Goal: Task Accomplishment & Management: Complete application form

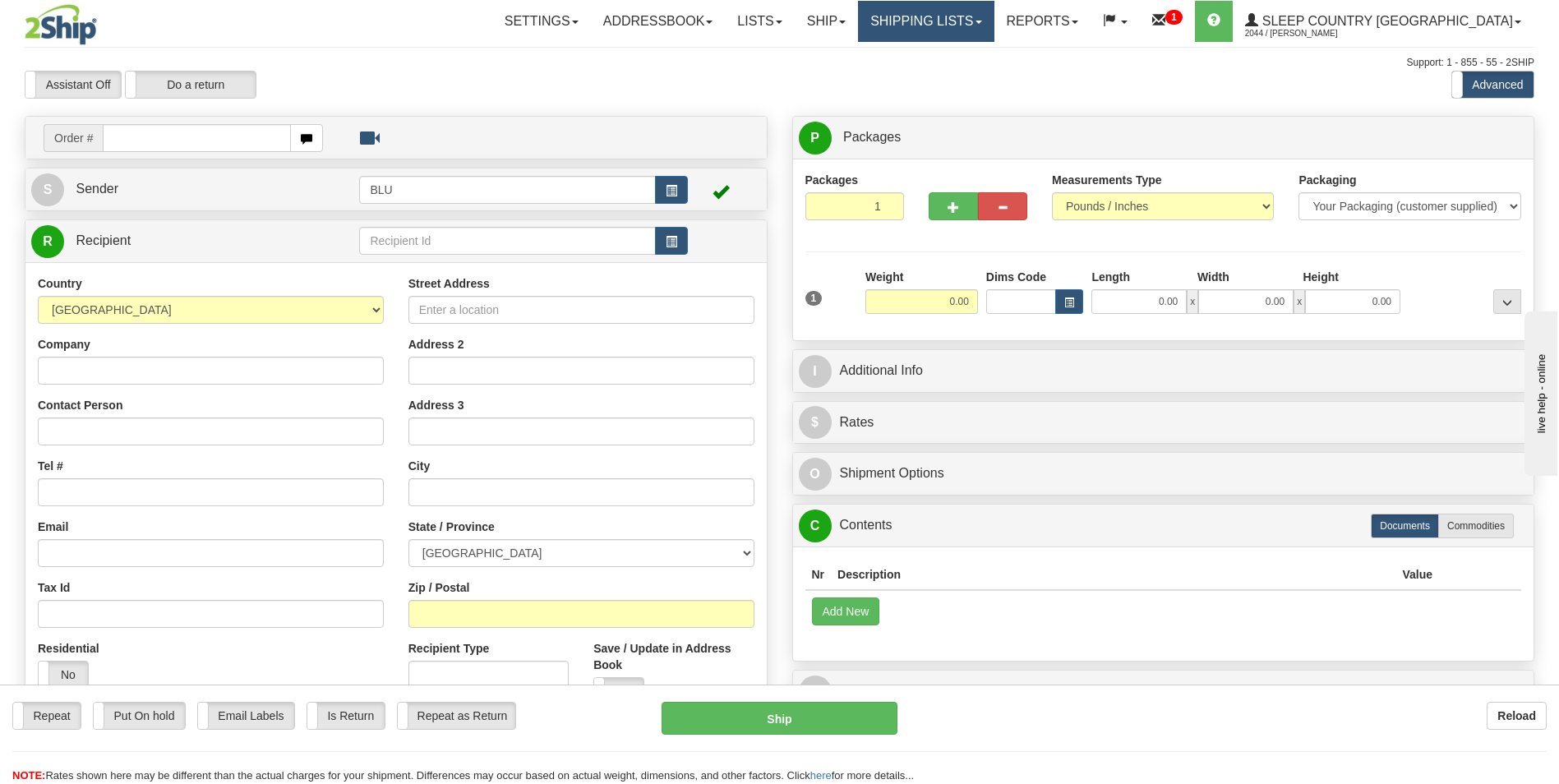
click at [994, 19] on link "Shipping lists" at bounding box center [925, 21] width 135 height 41
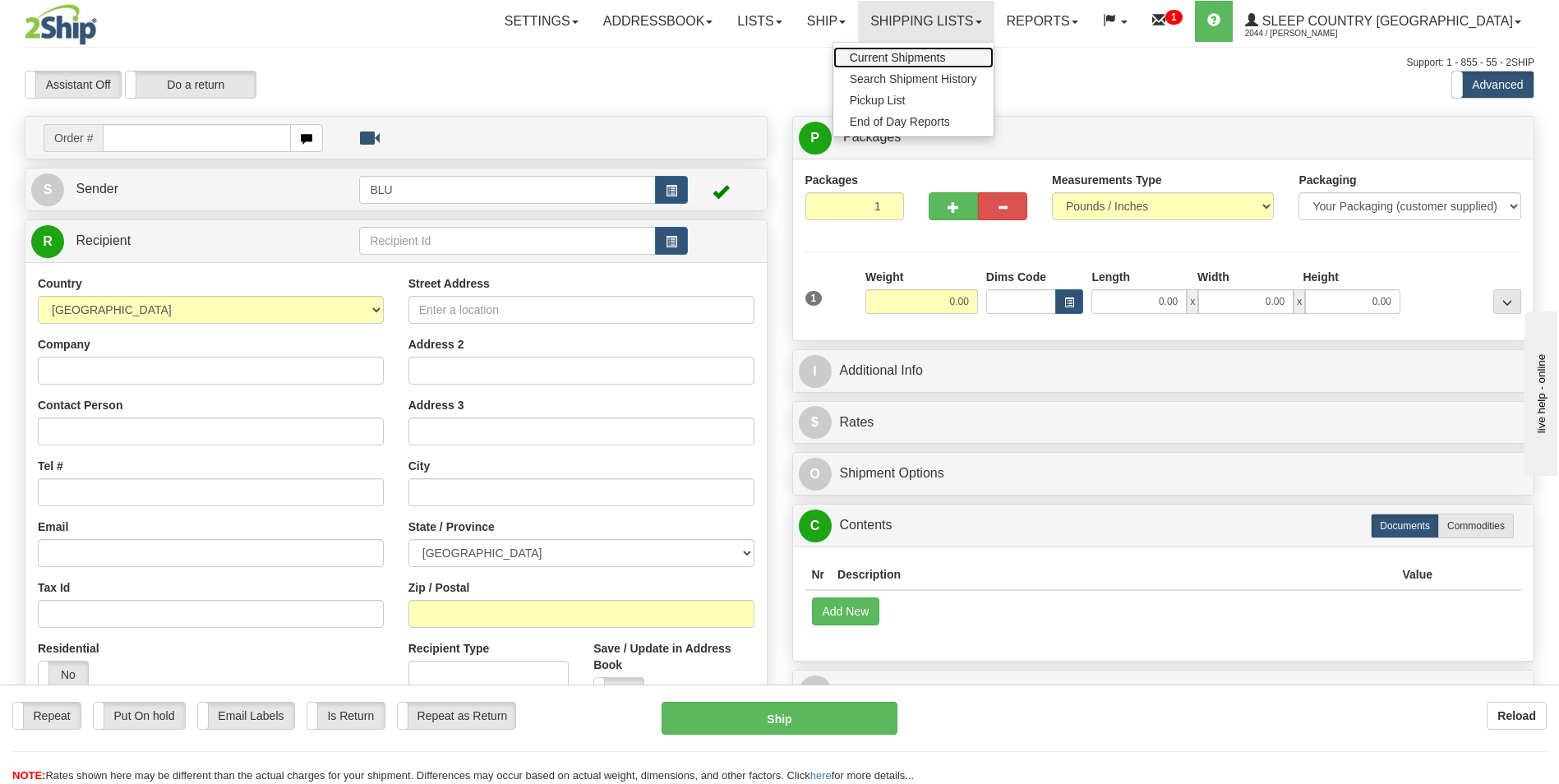
click at [946, 57] on span "Current Shipments" at bounding box center [897, 57] width 96 height 13
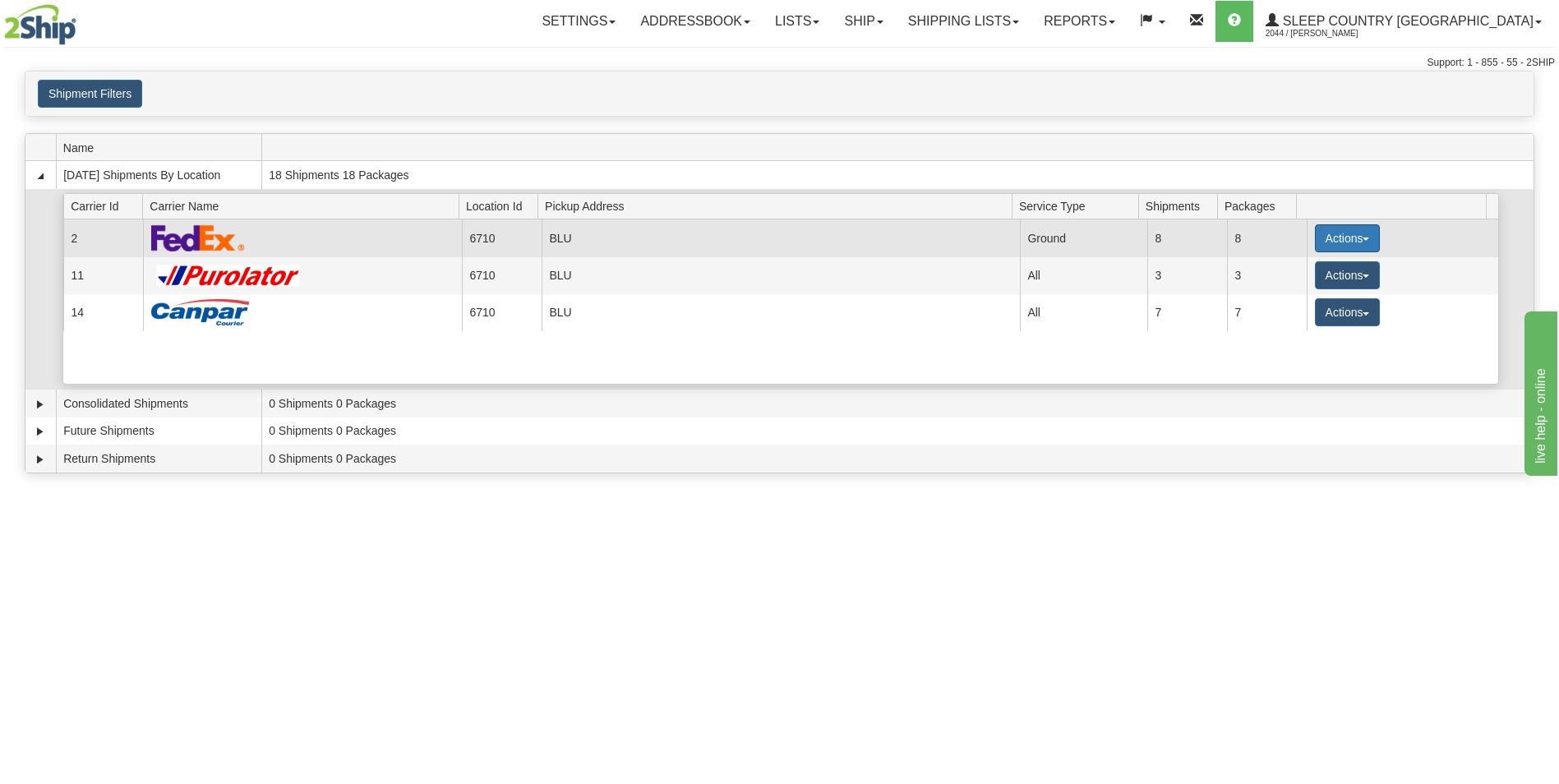
click at [1330, 232] on button "Actions" at bounding box center [1347, 239] width 65 height 28
click at [1302, 311] on span "Pickup" at bounding box center [1285, 311] width 43 height 11
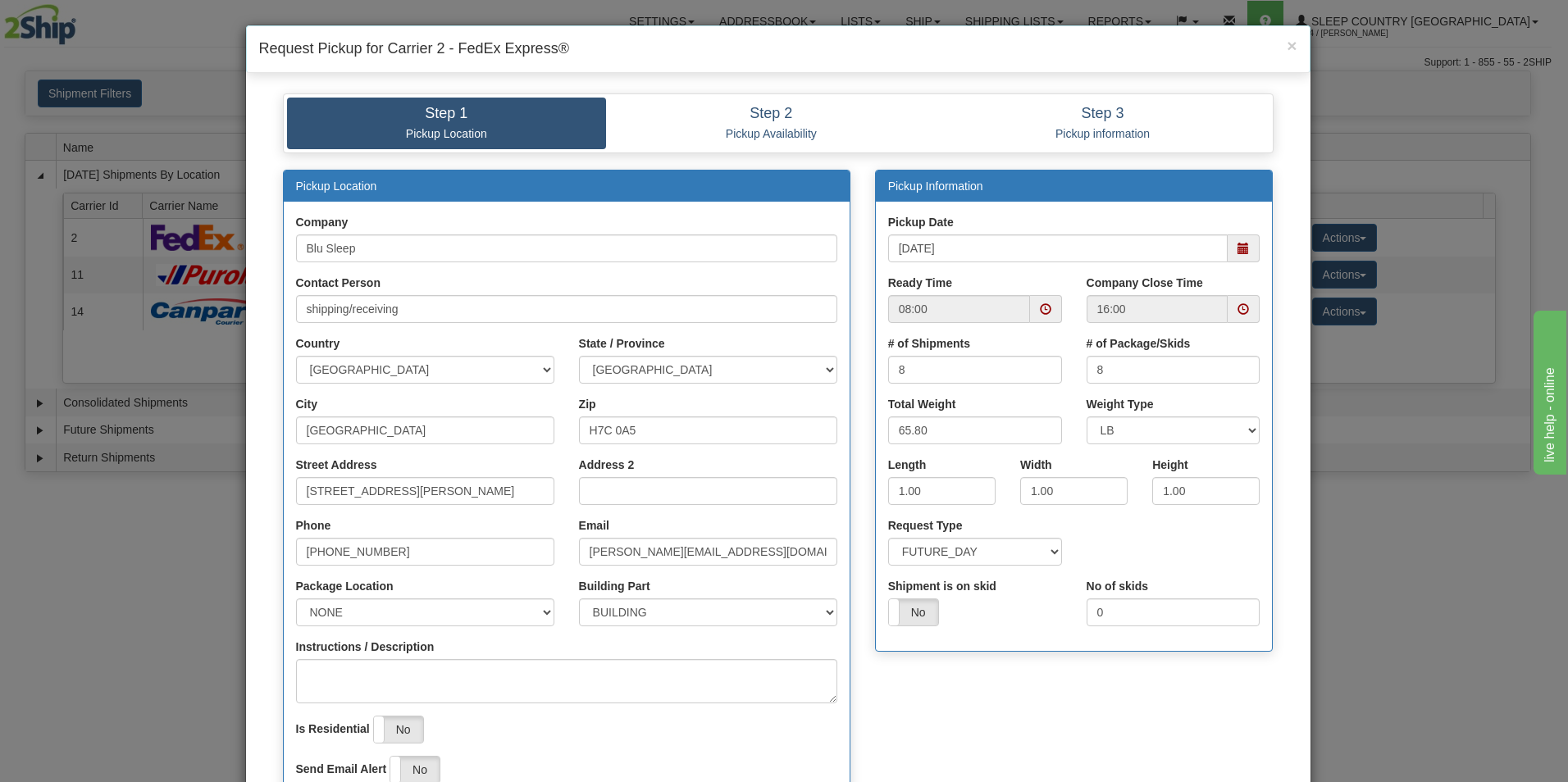
click at [1032, 305] on span at bounding box center [1046, 309] width 32 height 28
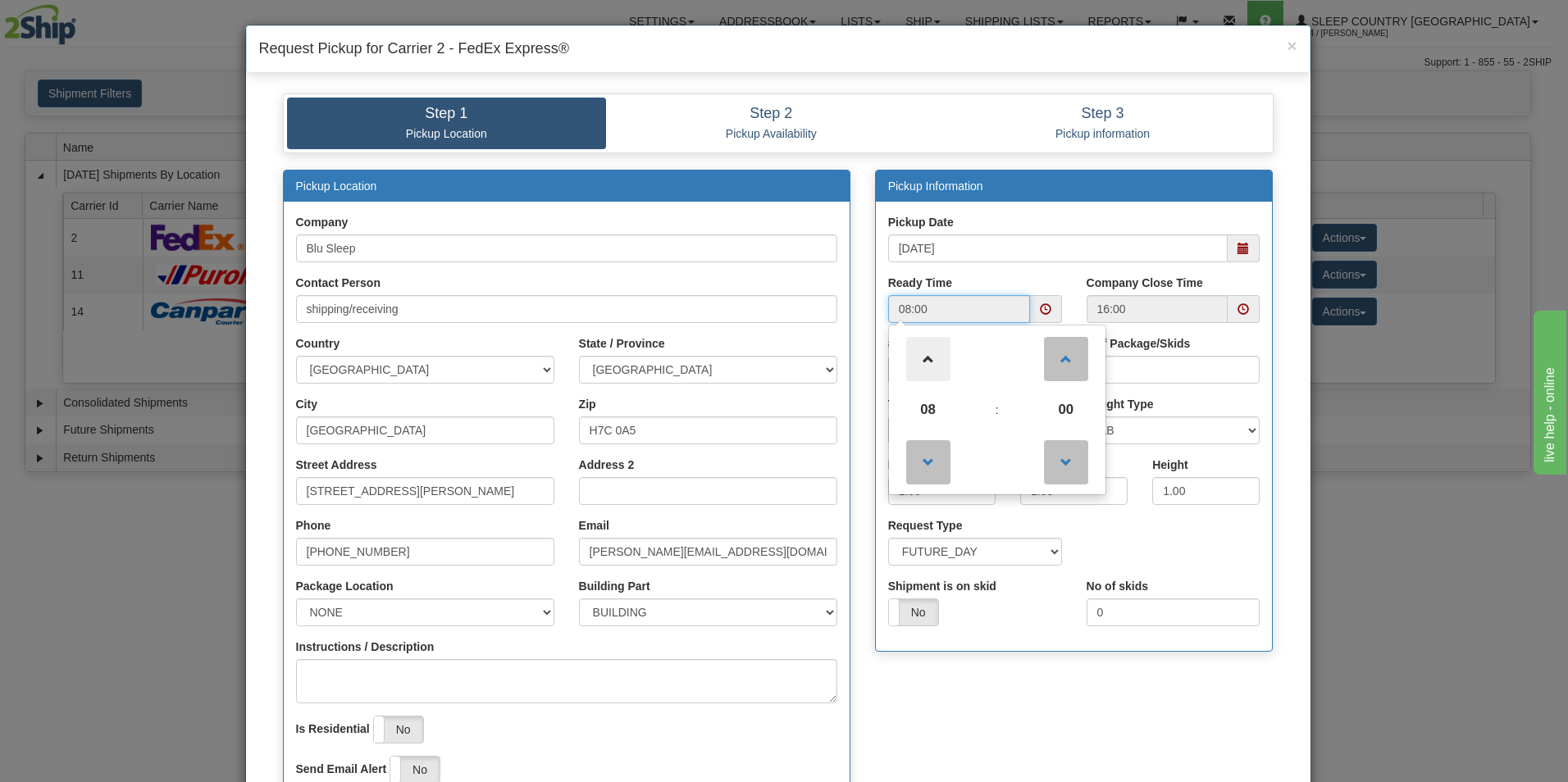
click at [924, 353] on span at bounding box center [928, 359] width 44 height 44
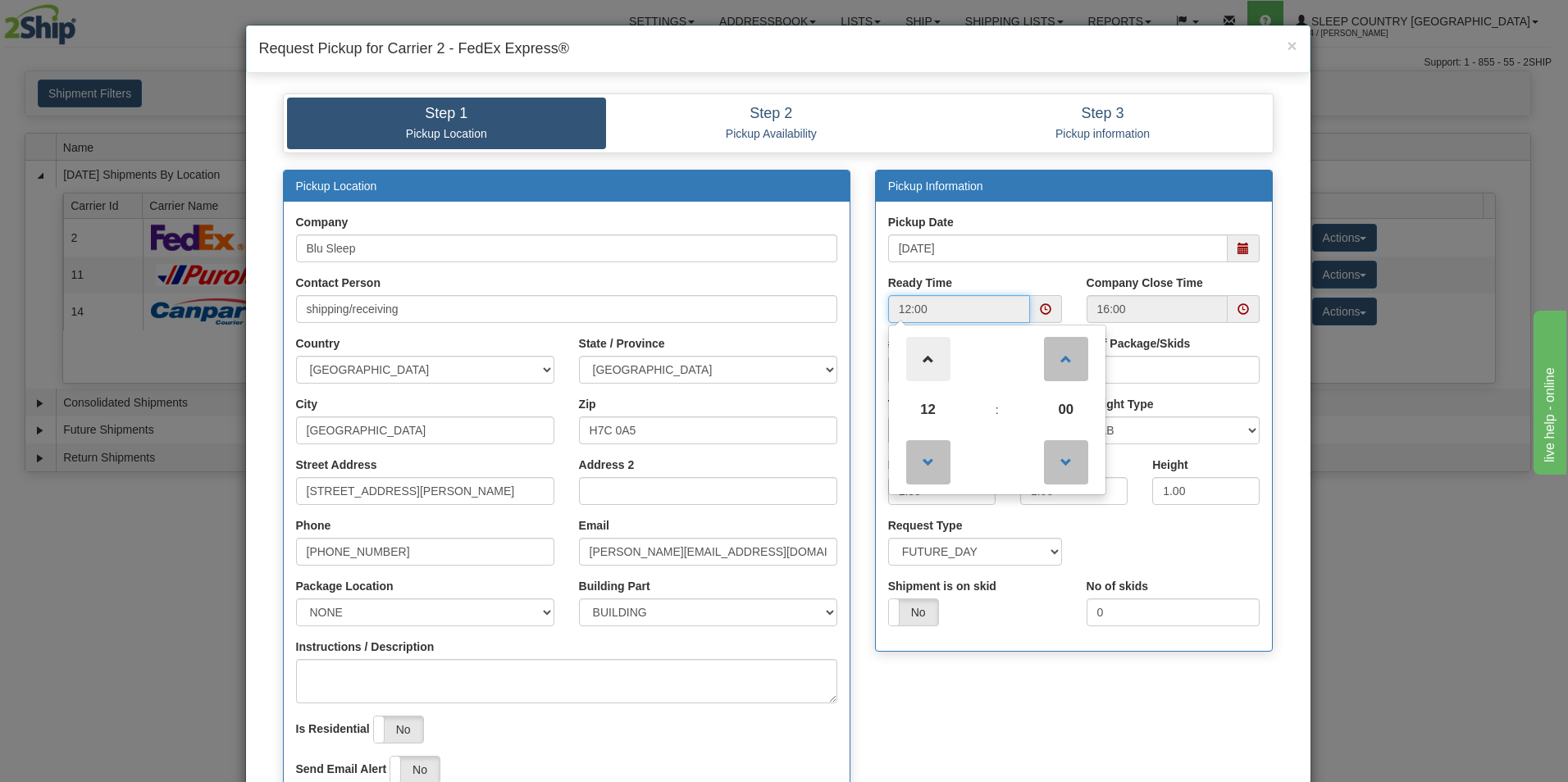
type input "13:00"
click at [1230, 338] on div "# of Package/Skids 8" at bounding box center [1173, 359] width 174 height 49
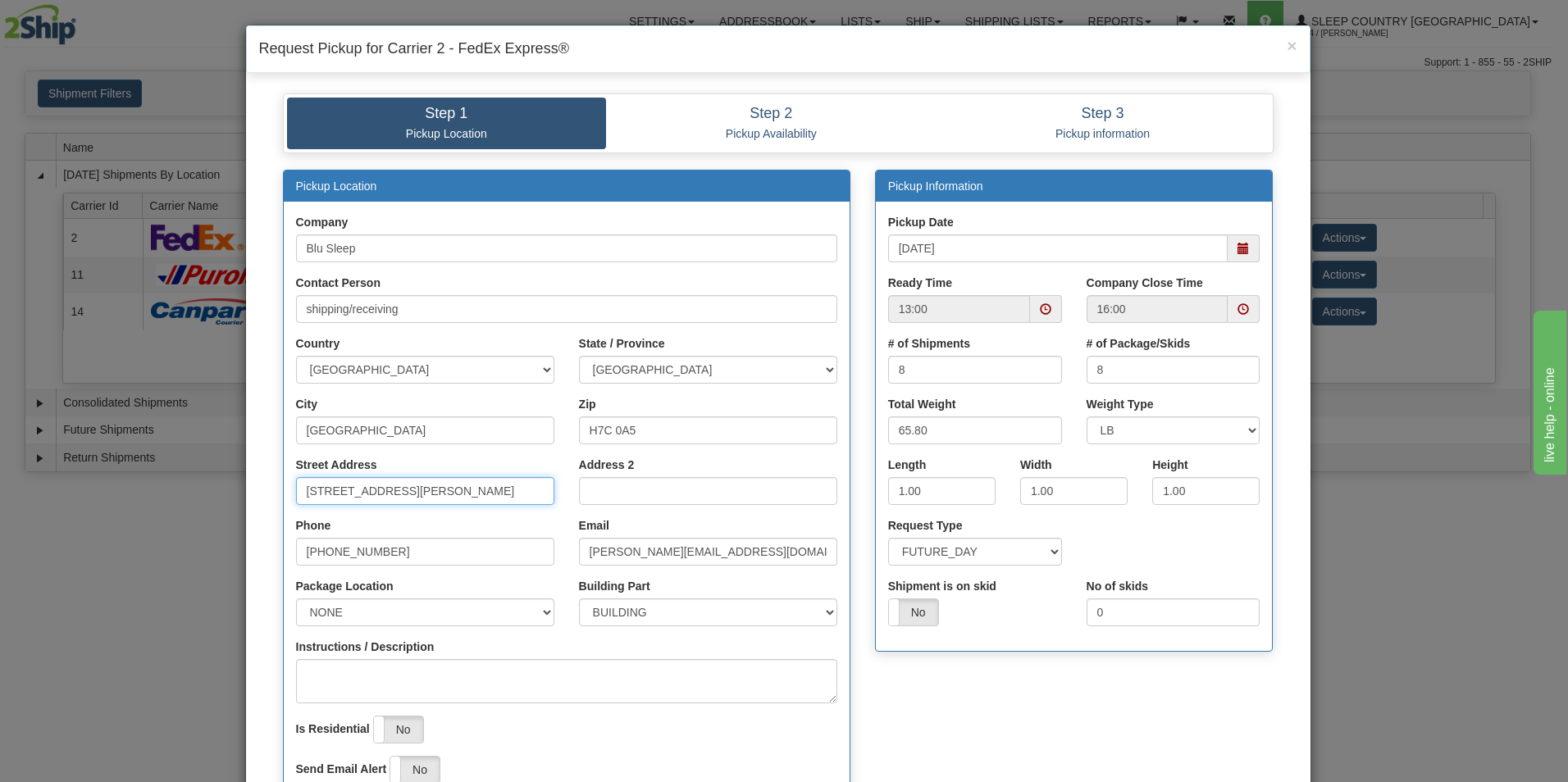
click at [478, 493] on input "1550 Rue Bernard-Lefebvre" at bounding box center [425, 491] width 258 height 28
type input "1"
type input "3424 Boul. Industriel"
select select "2"
click at [680, 429] on input "H7C 0A5" at bounding box center [708, 430] width 258 height 28
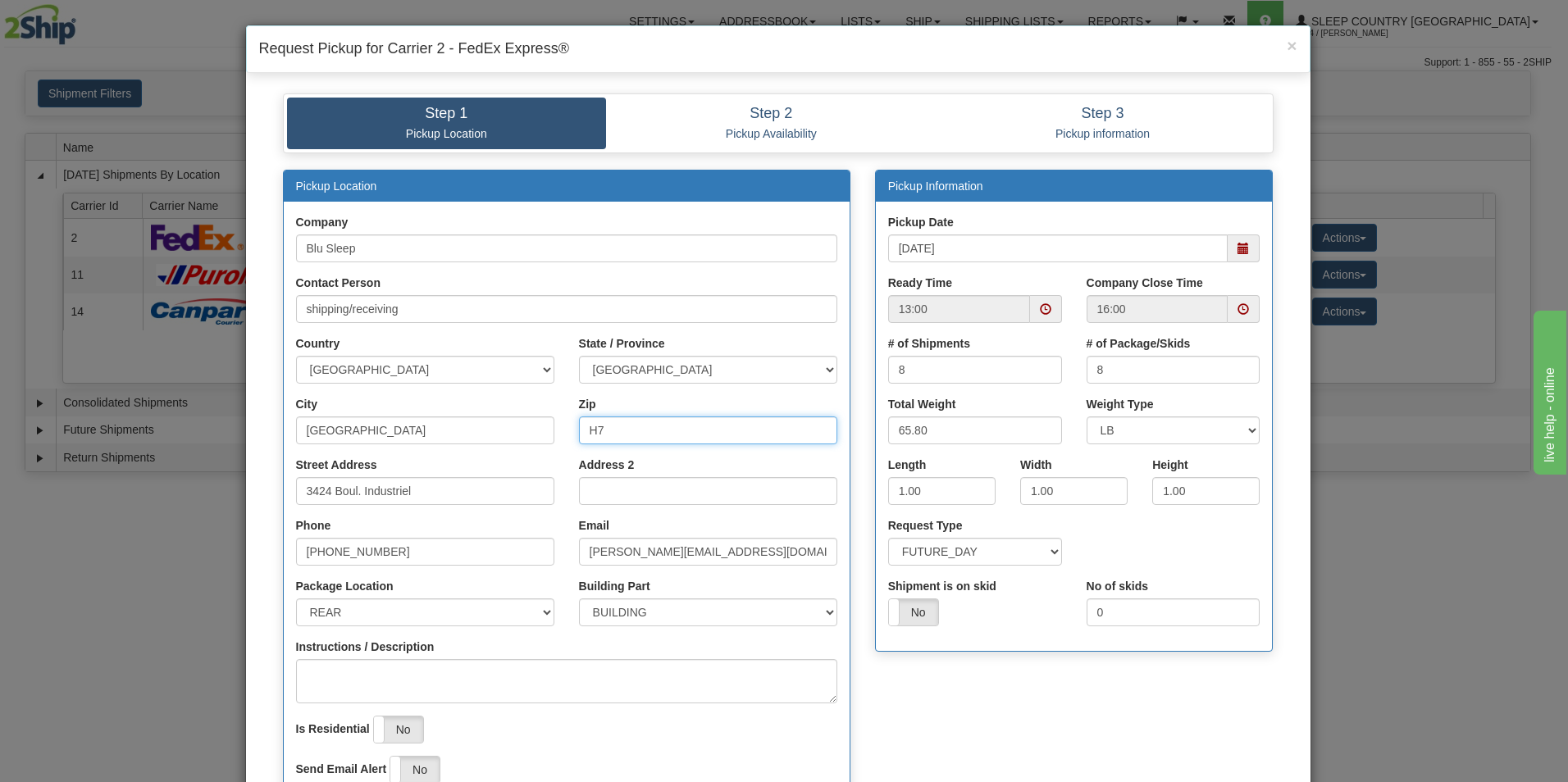
type input "H"
type input "H7L 4R9"
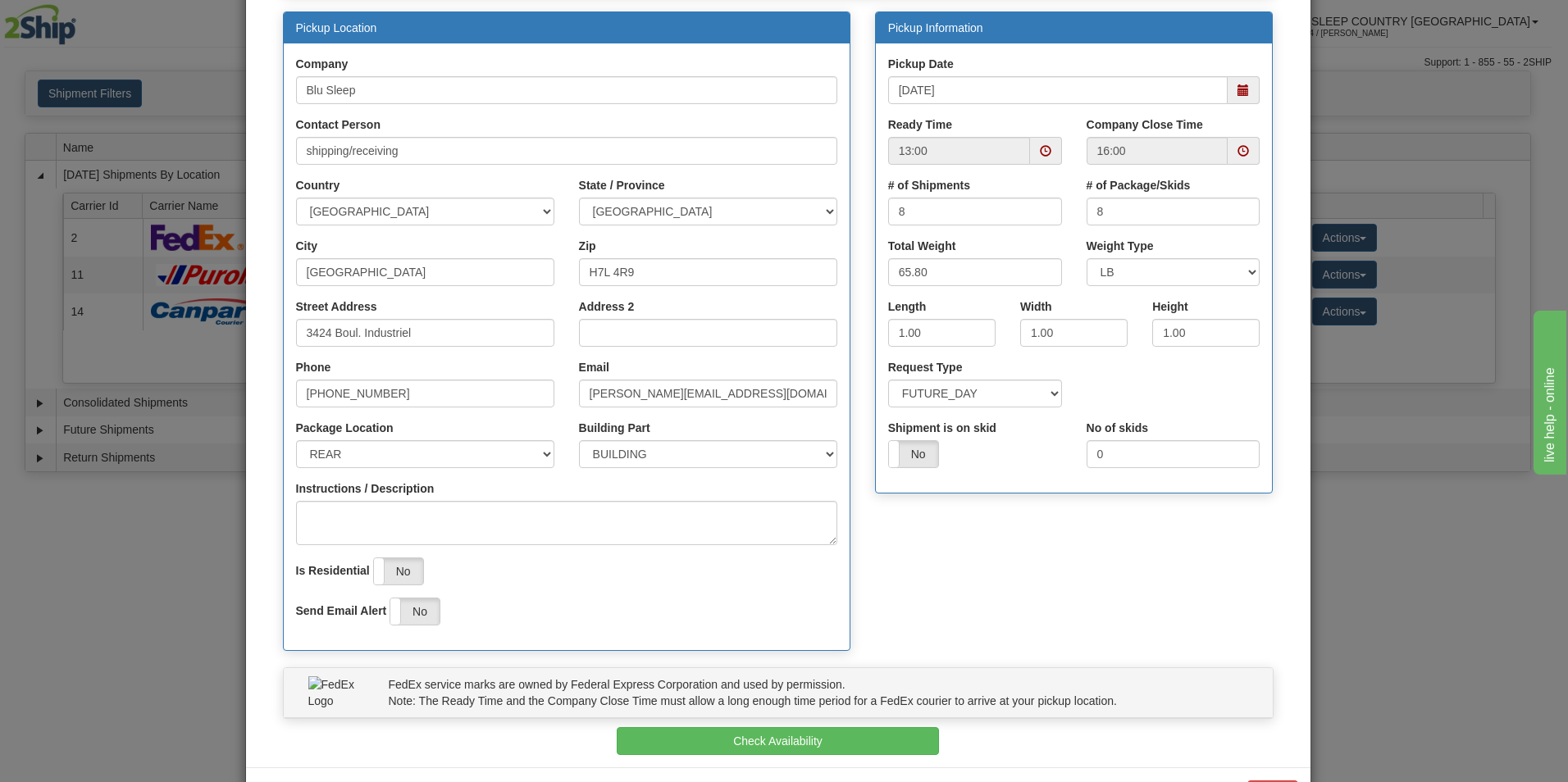
scroll to position [159, 0]
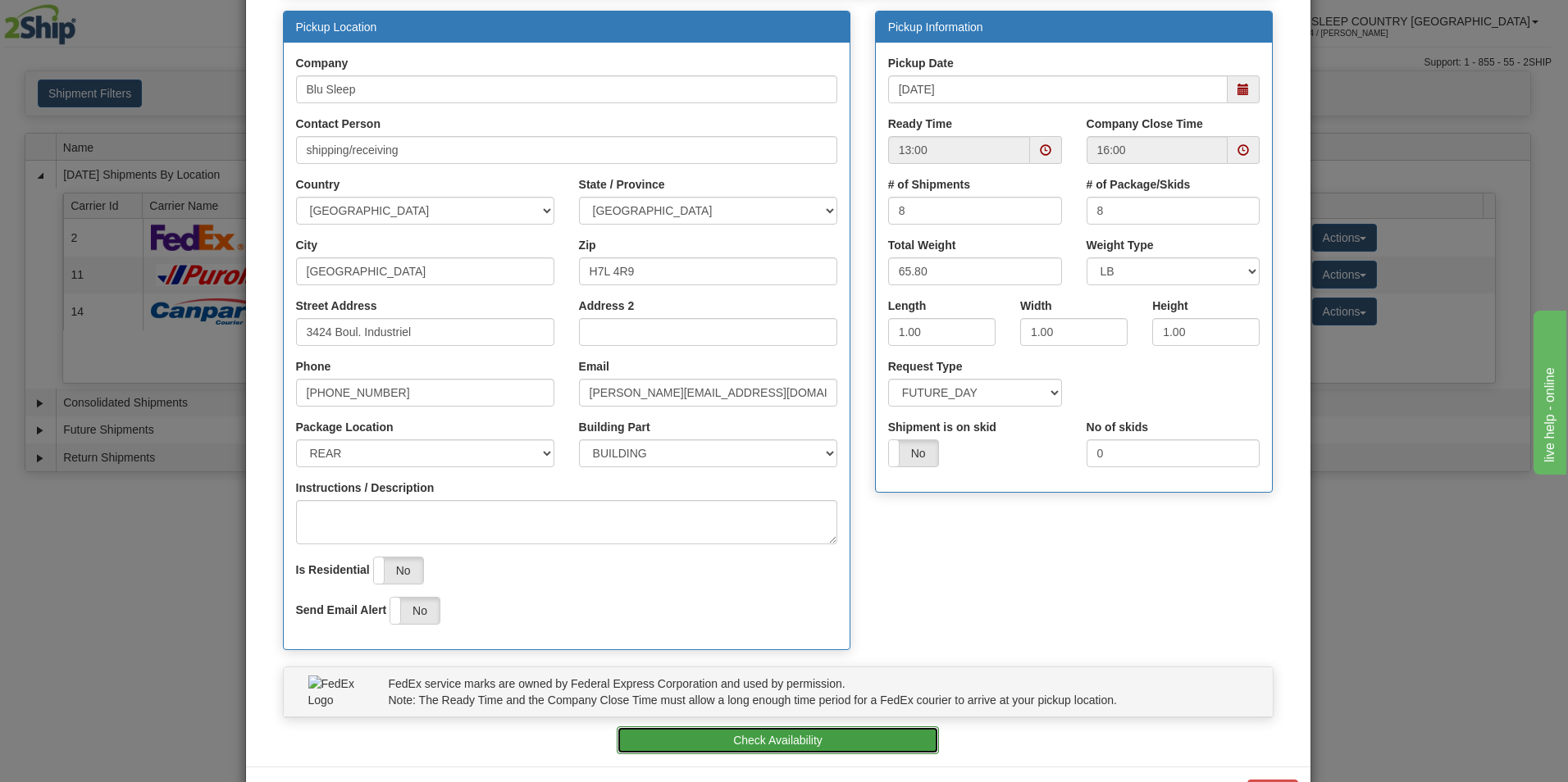
click at [863, 743] on button "Check Availability" at bounding box center [778, 740] width 323 height 28
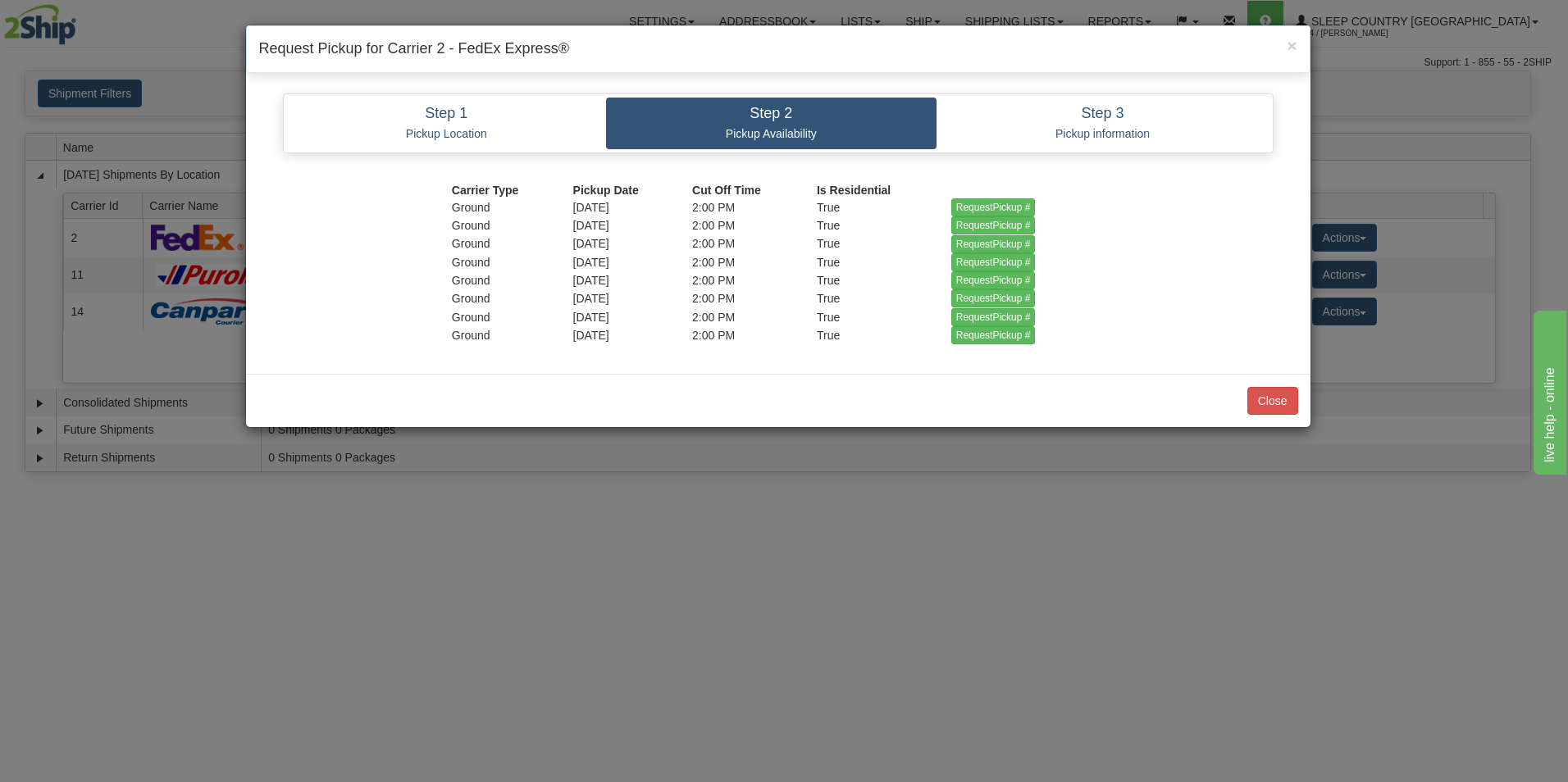
scroll to position [0, 0]
click at [1271, 394] on button "Close" at bounding box center [1272, 401] width 51 height 28
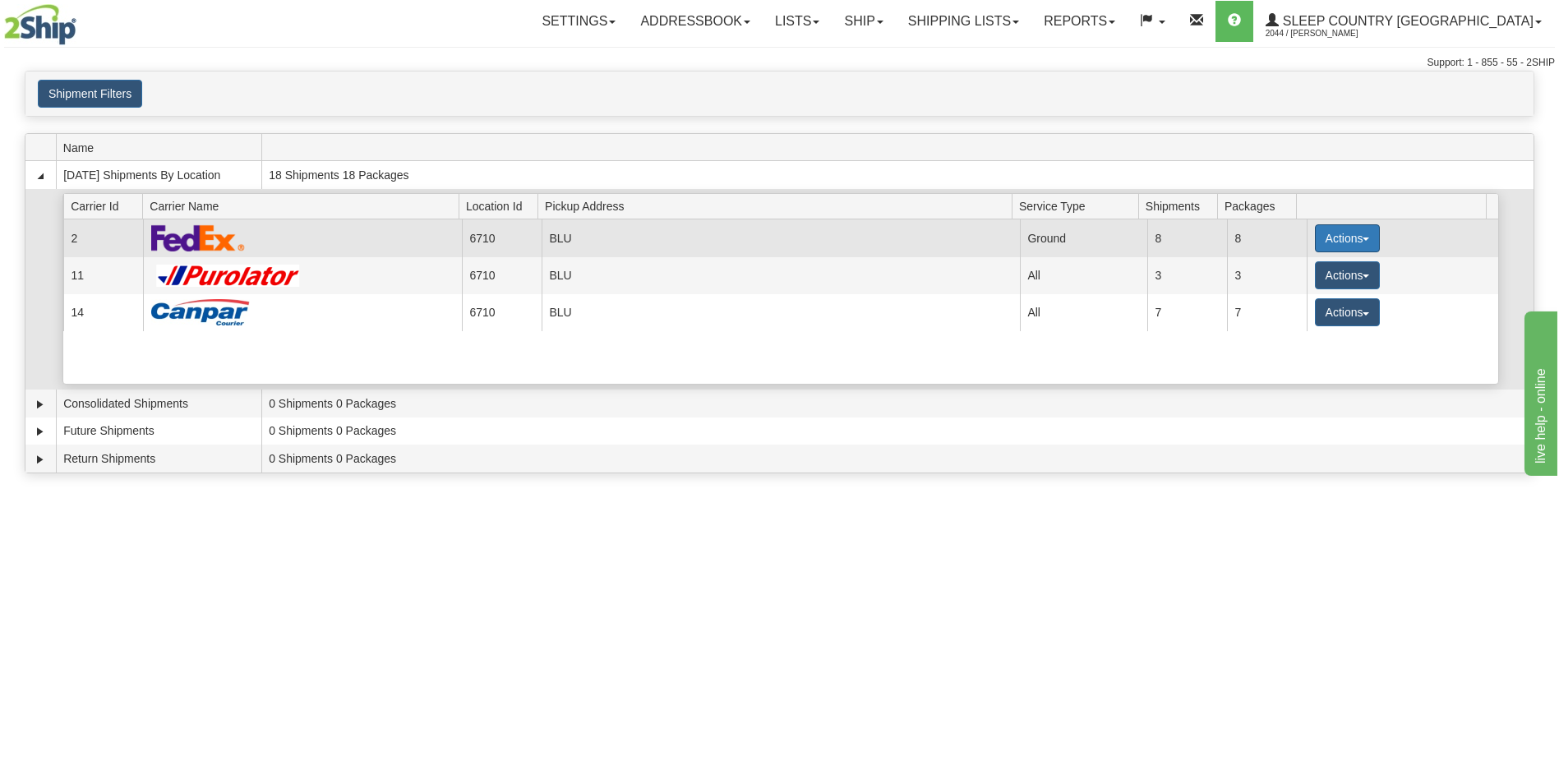
click at [1320, 235] on button "Actions" at bounding box center [1347, 239] width 65 height 28
click at [1297, 310] on span "Pickup" at bounding box center [1285, 311] width 43 height 11
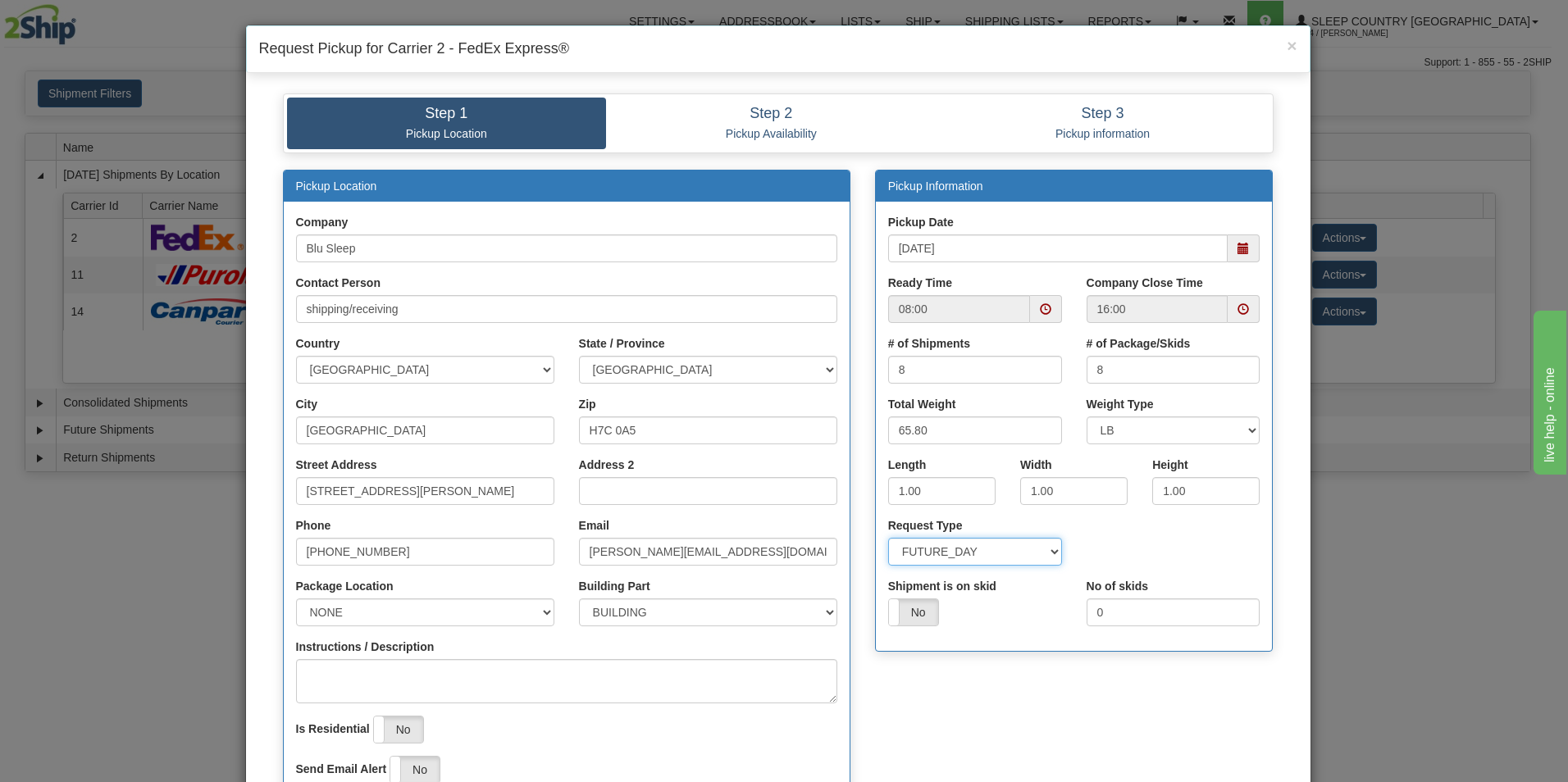
click at [1049, 549] on select "SAME_DAY FUTURE_DAY" at bounding box center [974, 551] width 174 height 28
select select "0"
click at [888, 538] on select "SAME_DAY FUTURE_DAY" at bounding box center [974, 551] width 174 height 28
click at [1032, 308] on span at bounding box center [1046, 309] width 32 height 28
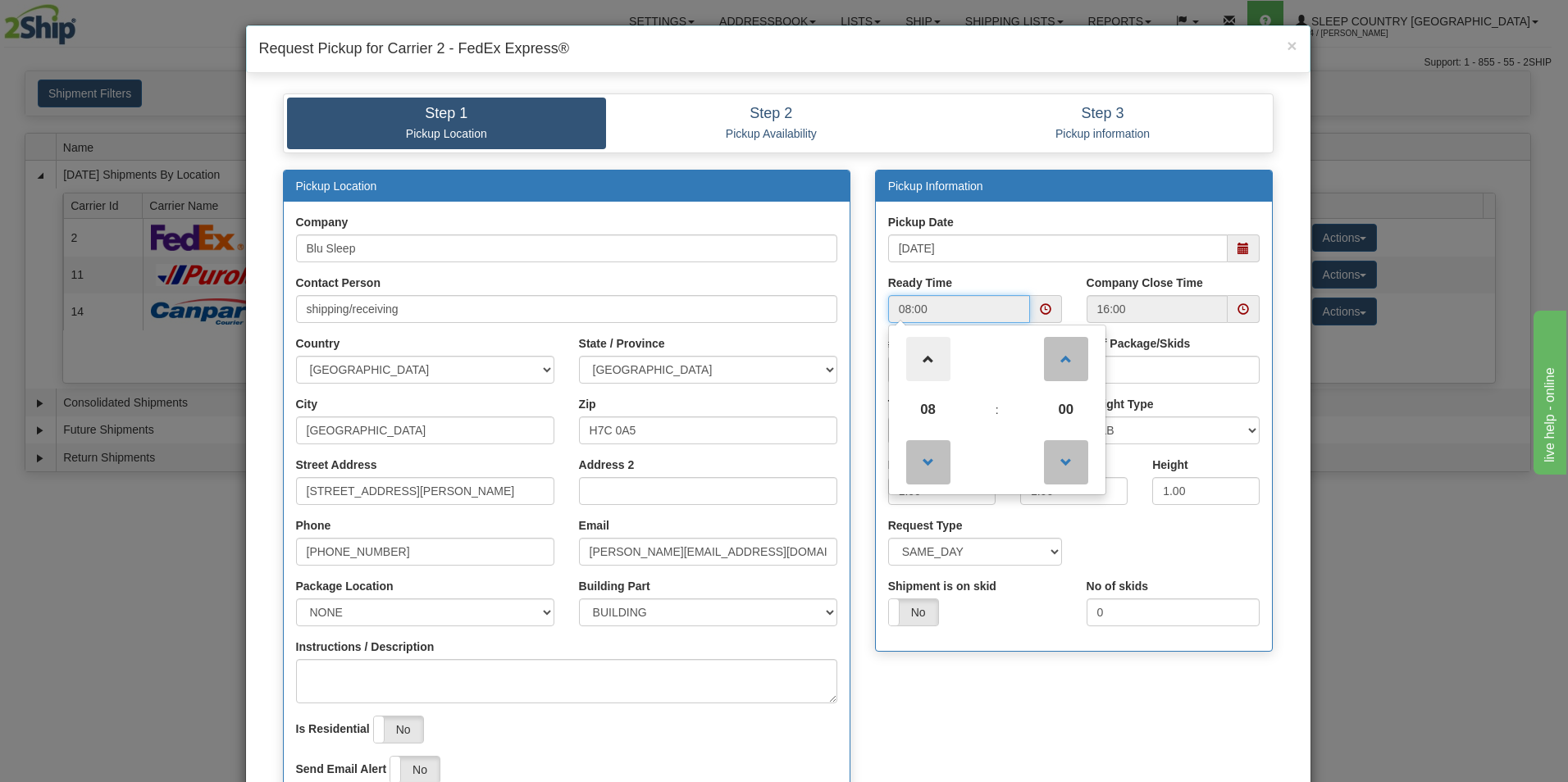
click at [925, 361] on span at bounding box center [928, 359] width 44 height 44
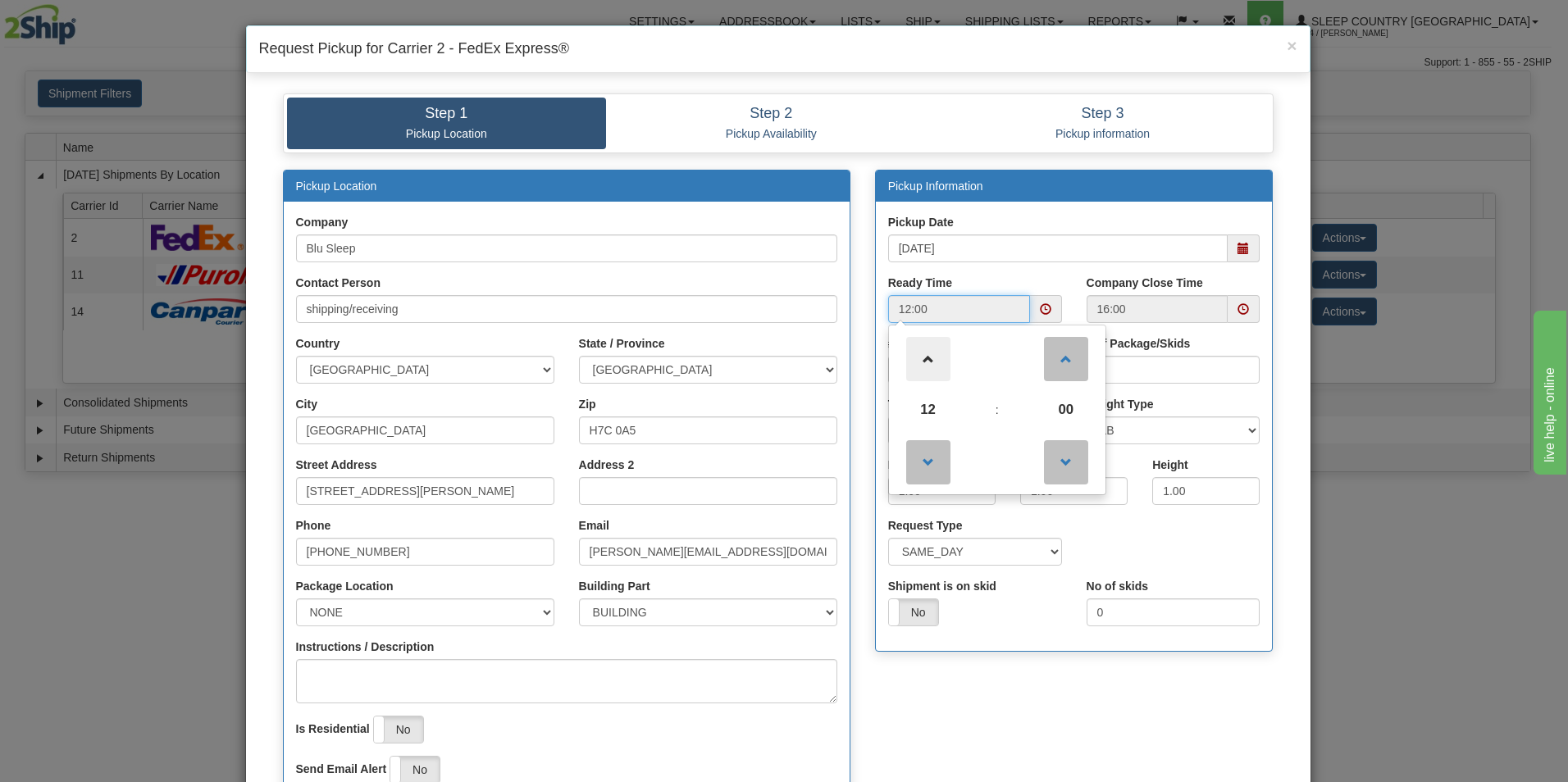
type input "13:00"
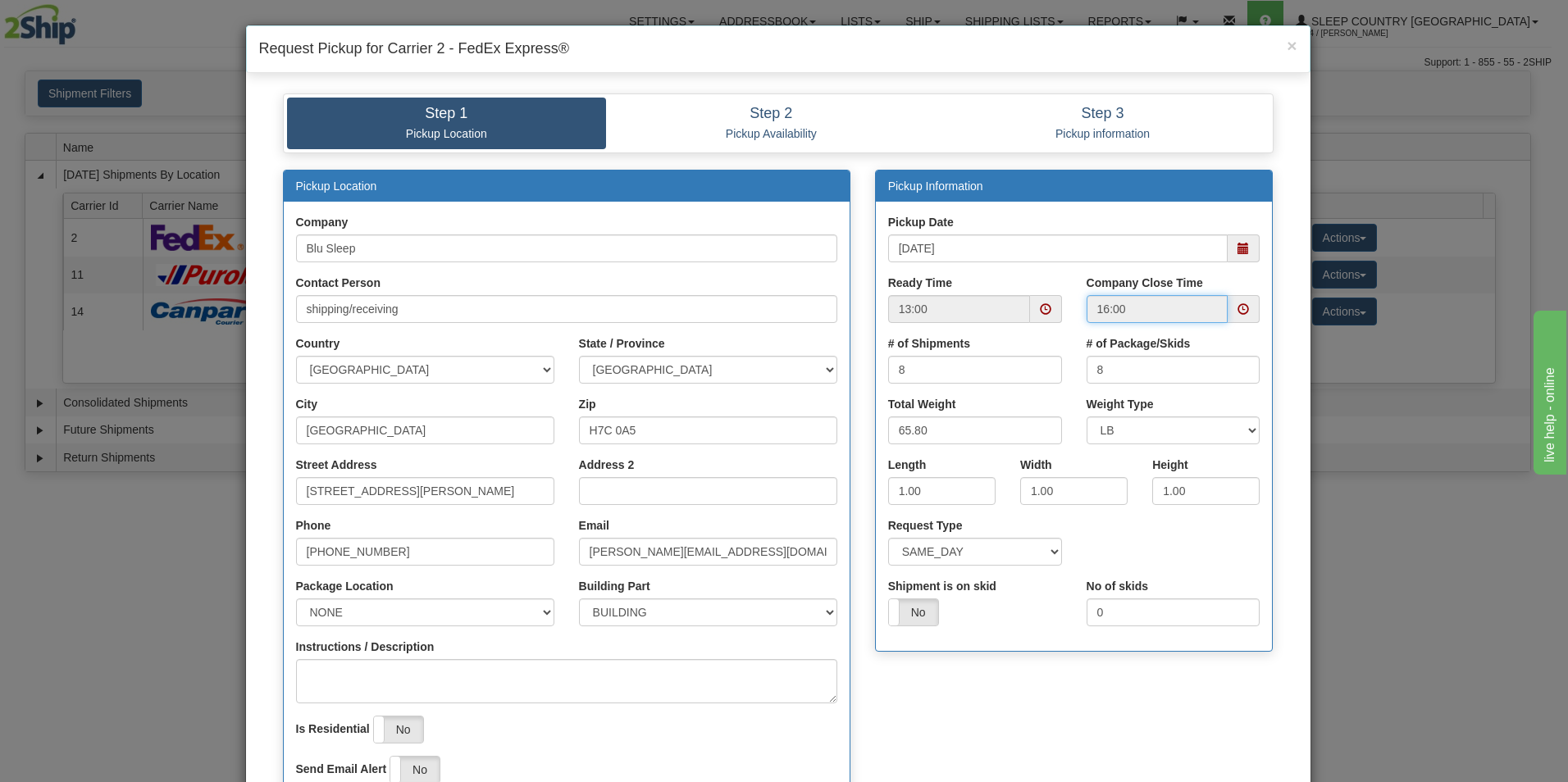
click at [1137, 308] on input "16:00" at bounding box center [1157, 309] width 142 height 28
click at [483, 494] on input "1550 Rue Bernard-Lefebvre" at bounding box center [425, 491] width 258 height 28
type input "1"
type input "3424 Boul. Industriel"
select select "2"
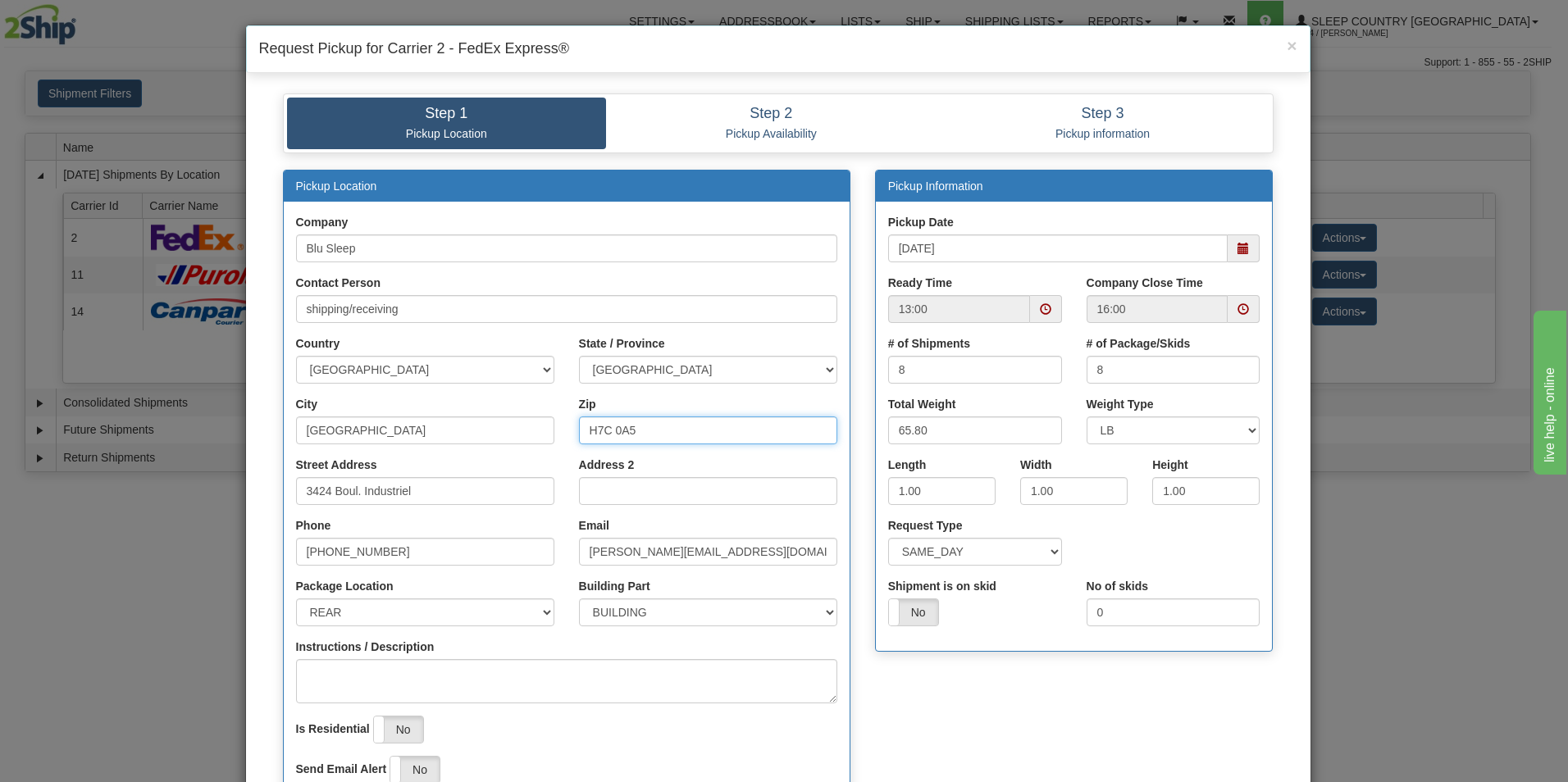
click at [652, 431] on input "H7C 0A5" at bounding box center [708, 430] width 258 height 28
type input "H"
type input "H7L 4R9"
click at [970, 485] on input "1.00" at bounding box center [941, 491] width 108 height 28
type input "1"
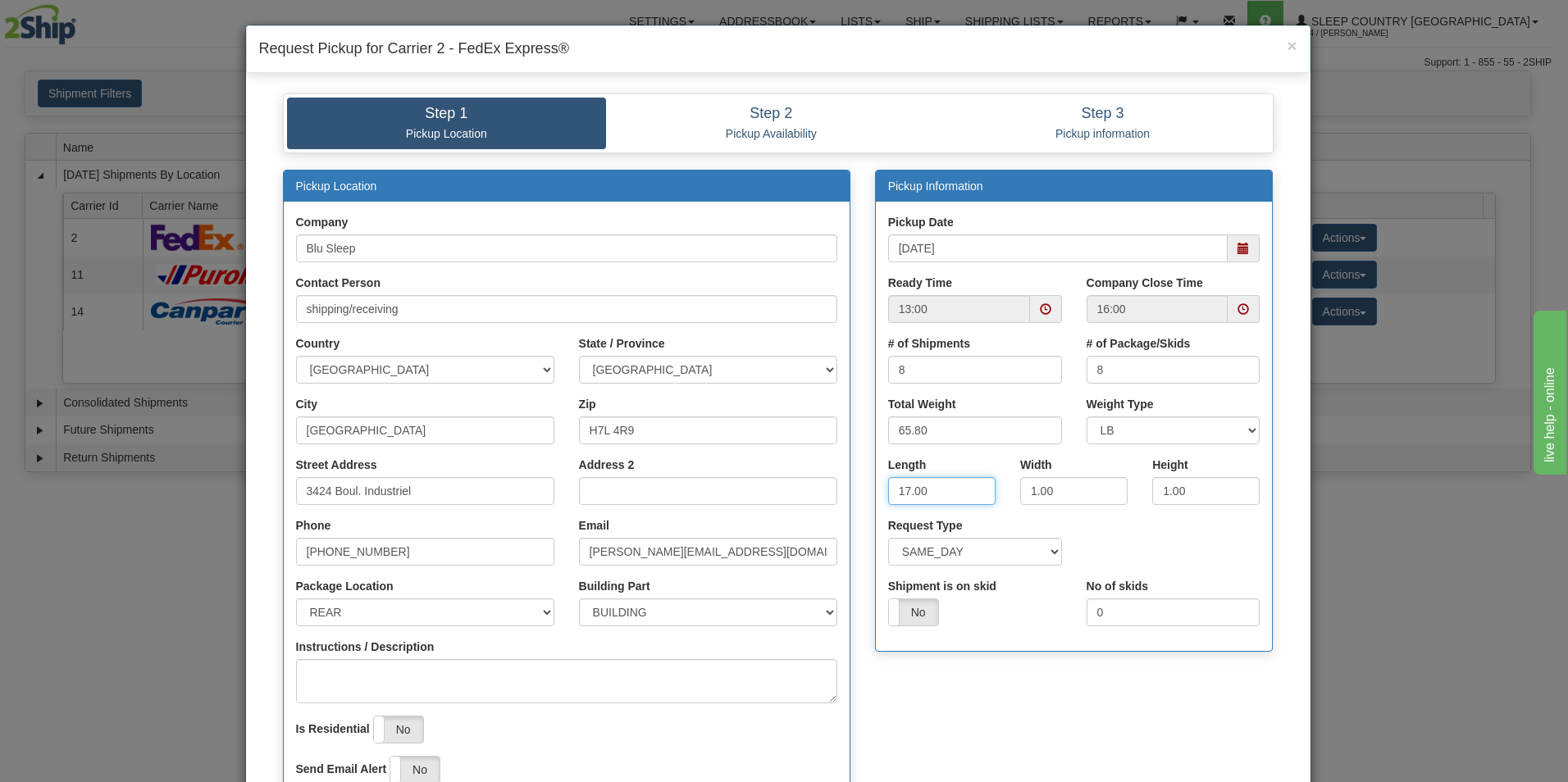
type input "17.00"
type input "9.00"
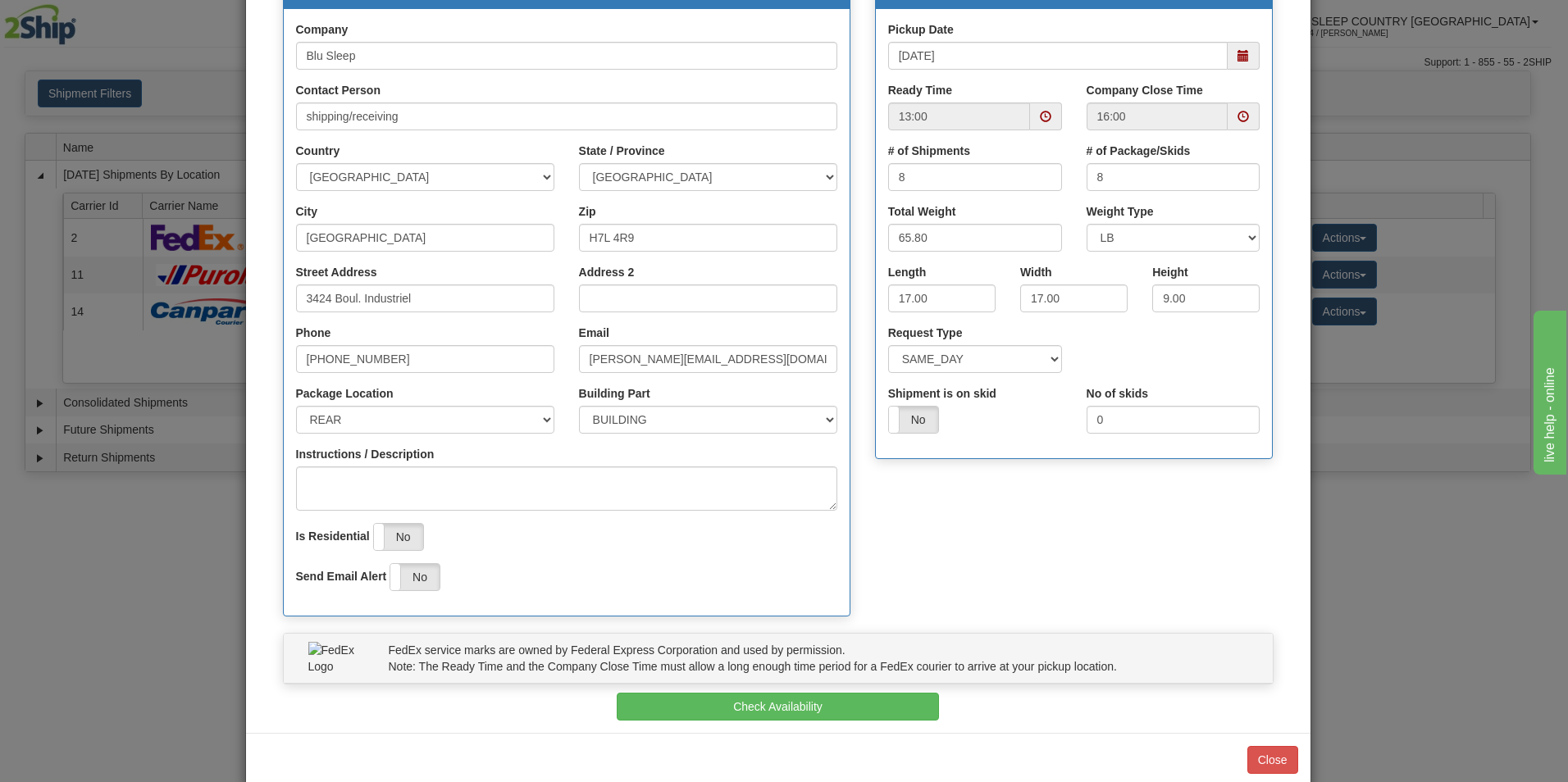
scroll to position [201, 0]
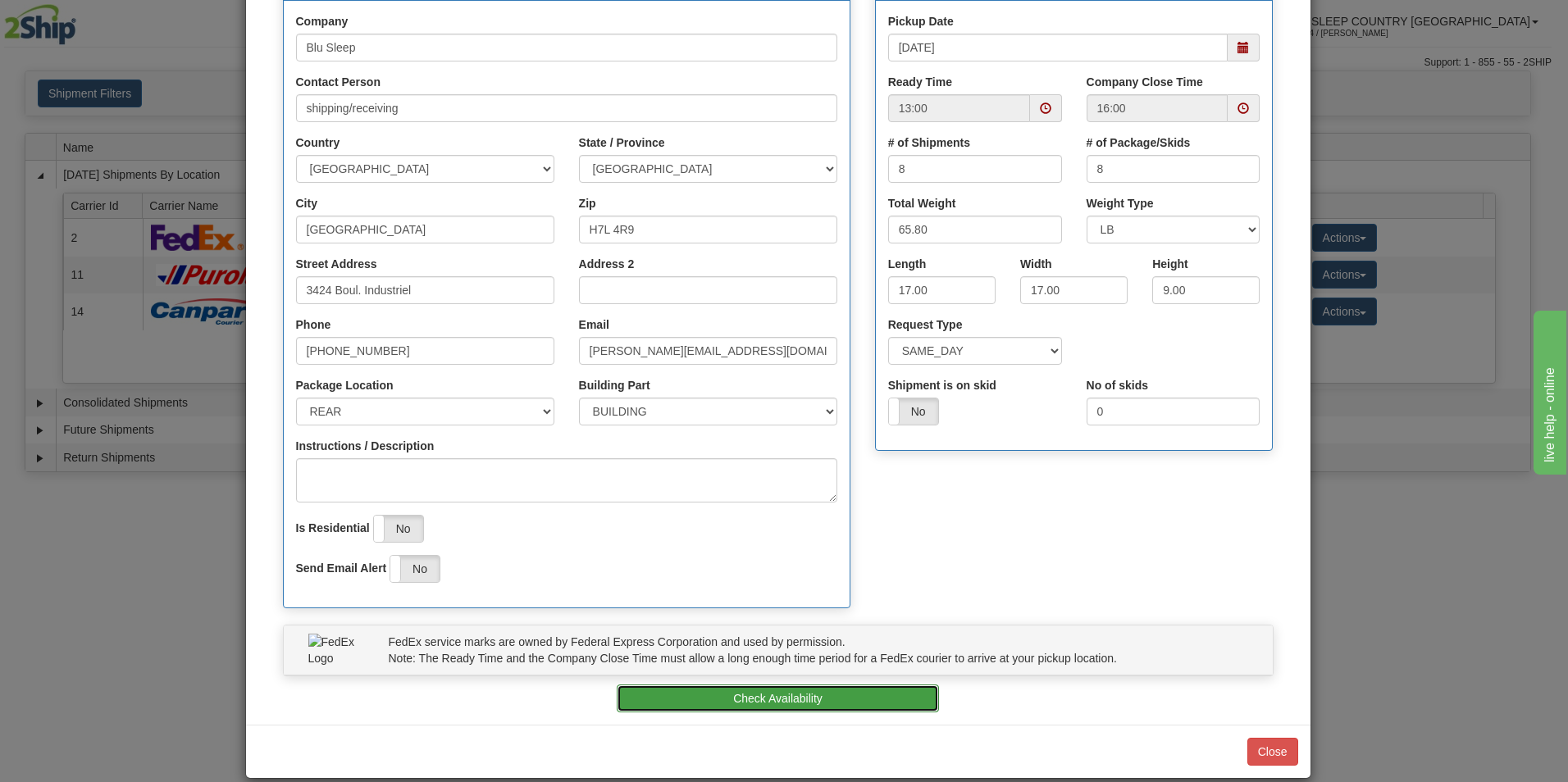
click at [778, 699] on button "Check Availability" at bounding box center [778, 698] width 323 height 28
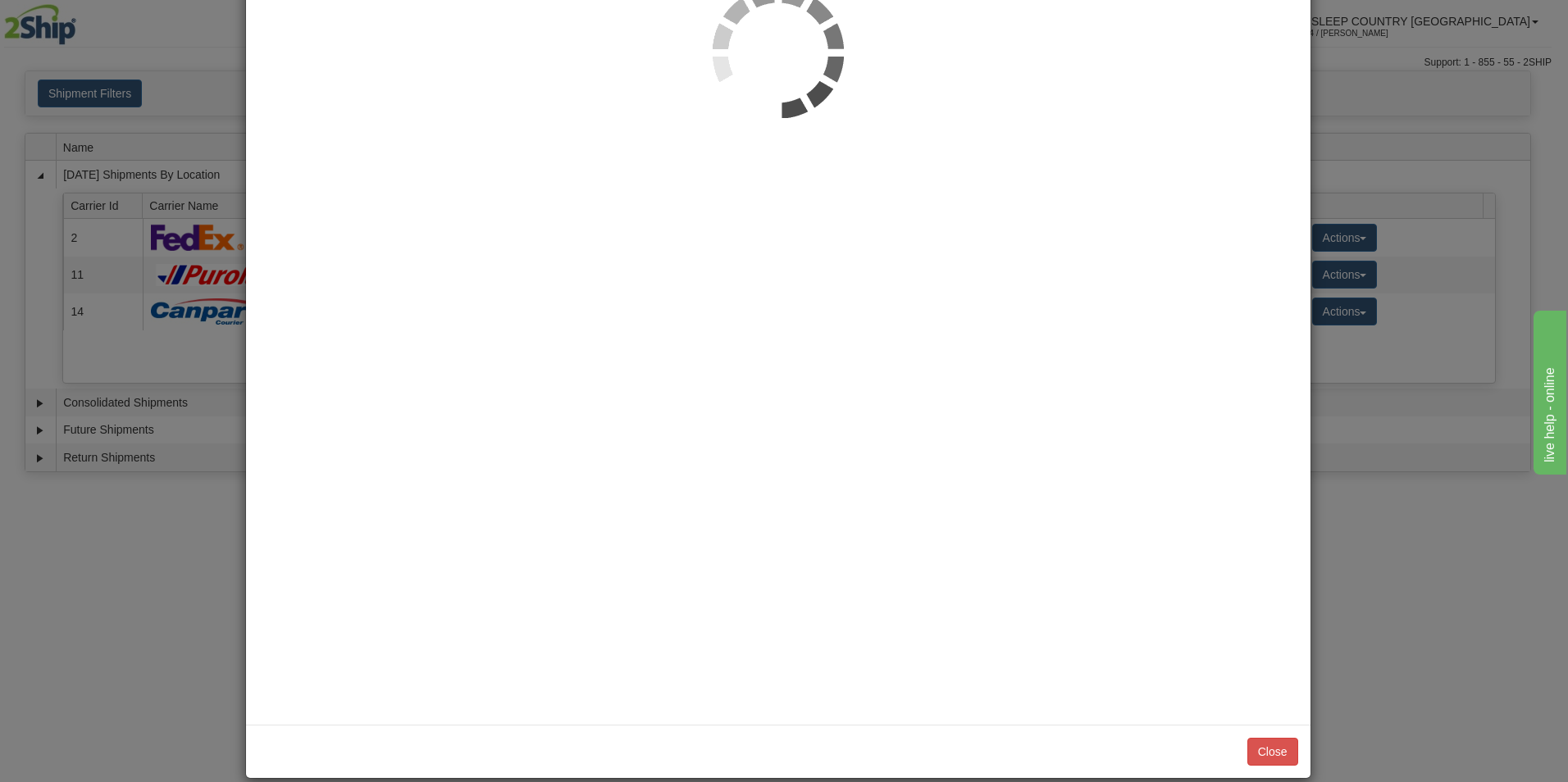
scroll to position [0, 0]
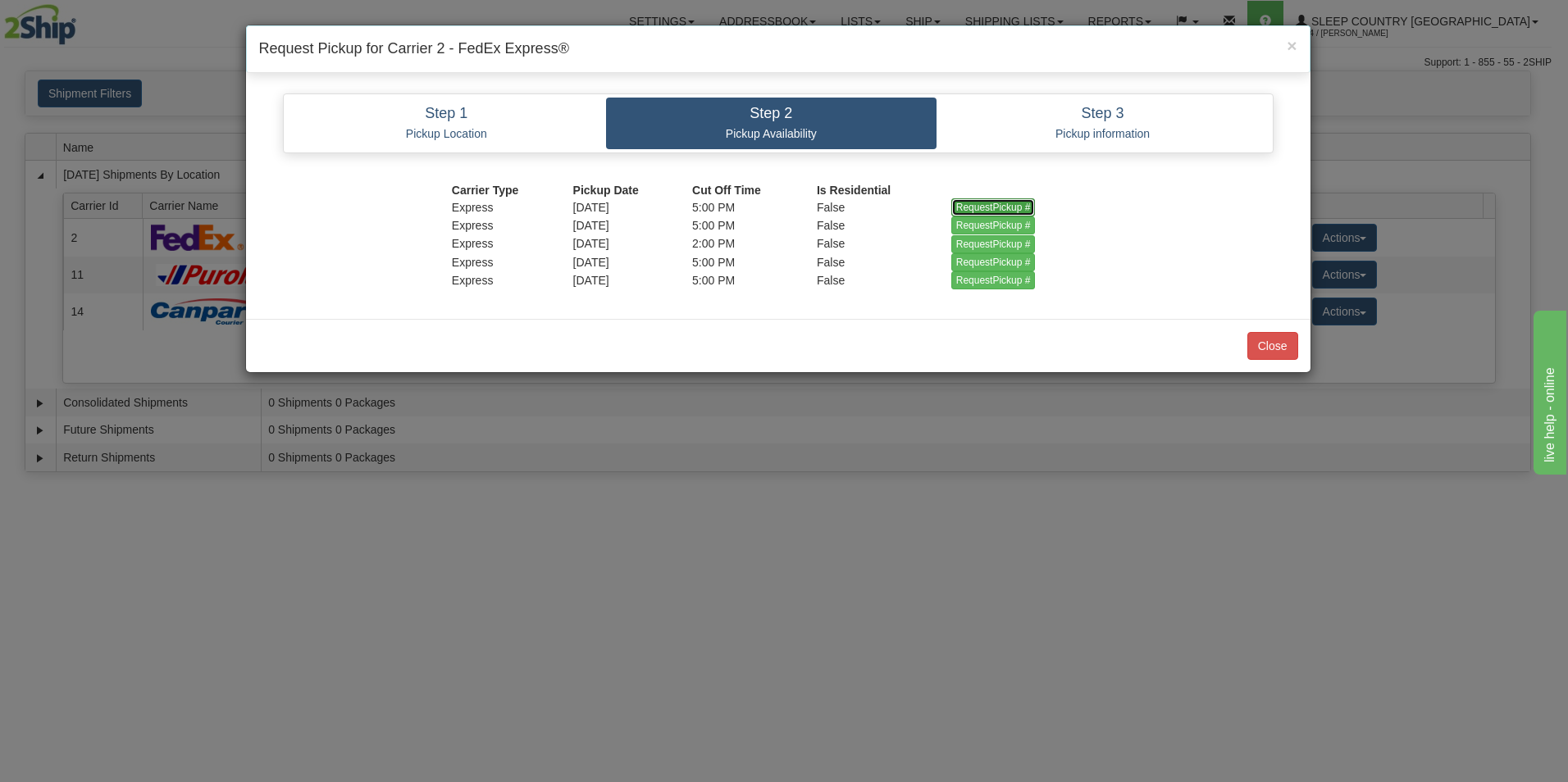
click at [994, 201] on input "RequestPickup #" at bounding box center [994, 208] width 85 height 18
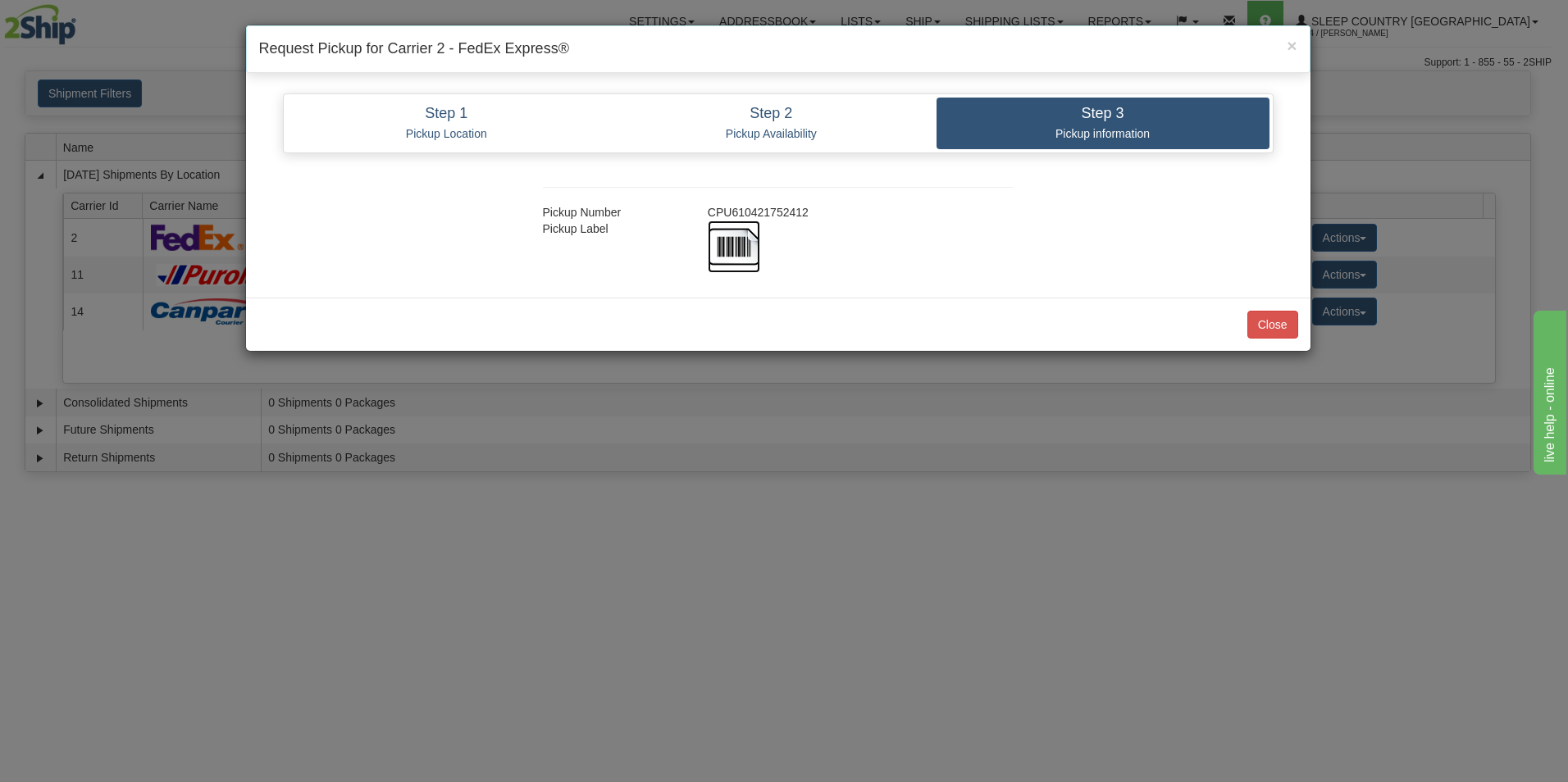
click at [737, 251] on img at bounding box center [733, 246] width 52 height 52
click at [1279, 315] on button "Close" at bounding box center [1272, 324] width 51 height 28
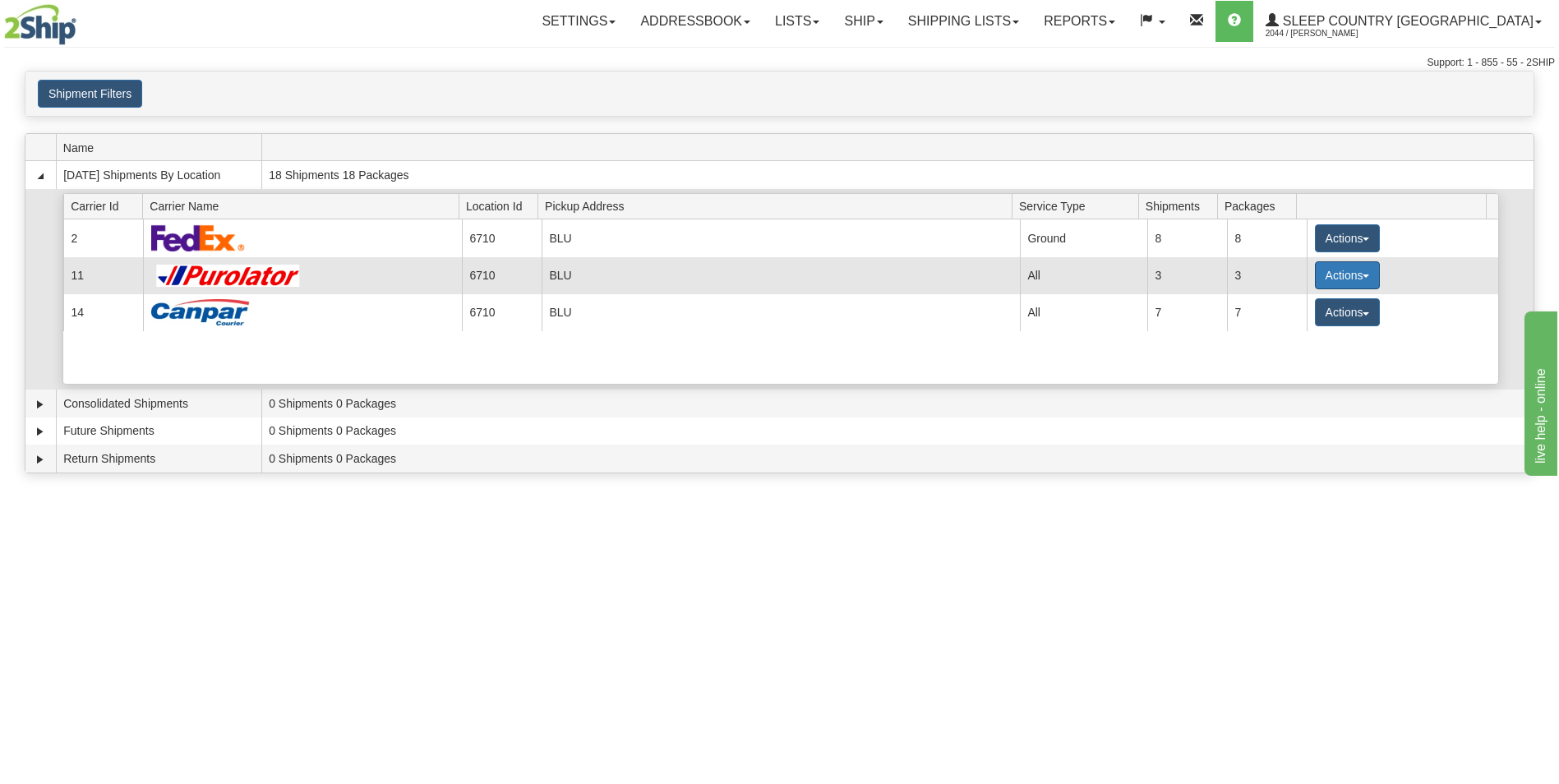
click at [1325, 271] on button "Actions" at bounding box center [1347, 275] width 65 height 28
click at [1299, 345] on span "Pickup" at bounding box center [1285, 348] width 43 height 11
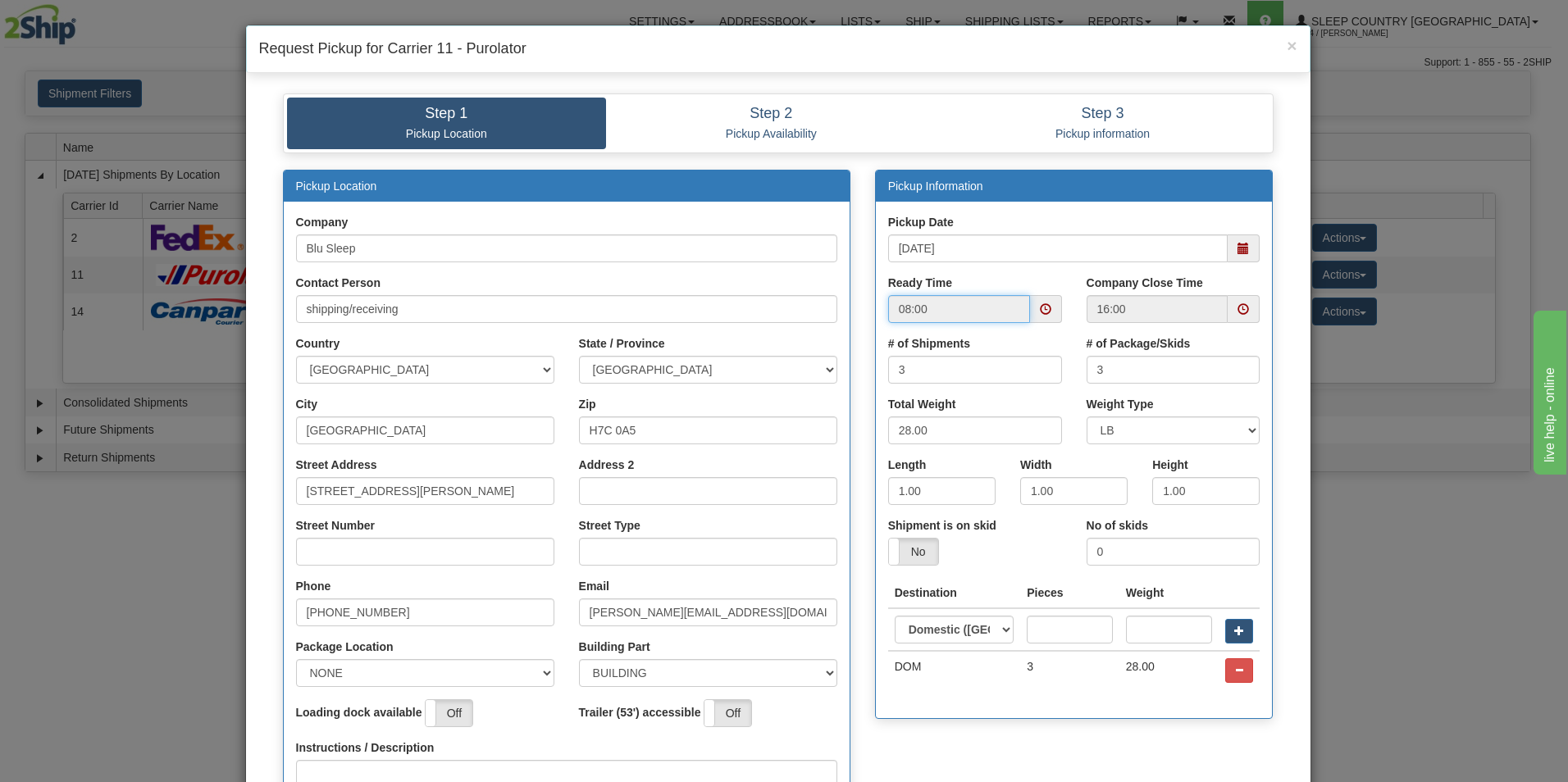
click at [1002, 314] on input "08:00" at bounding box center [959, 309] width 142 height 28
click at [1045, 309] on span at bounding box center [1045, 309] width 11 height 11
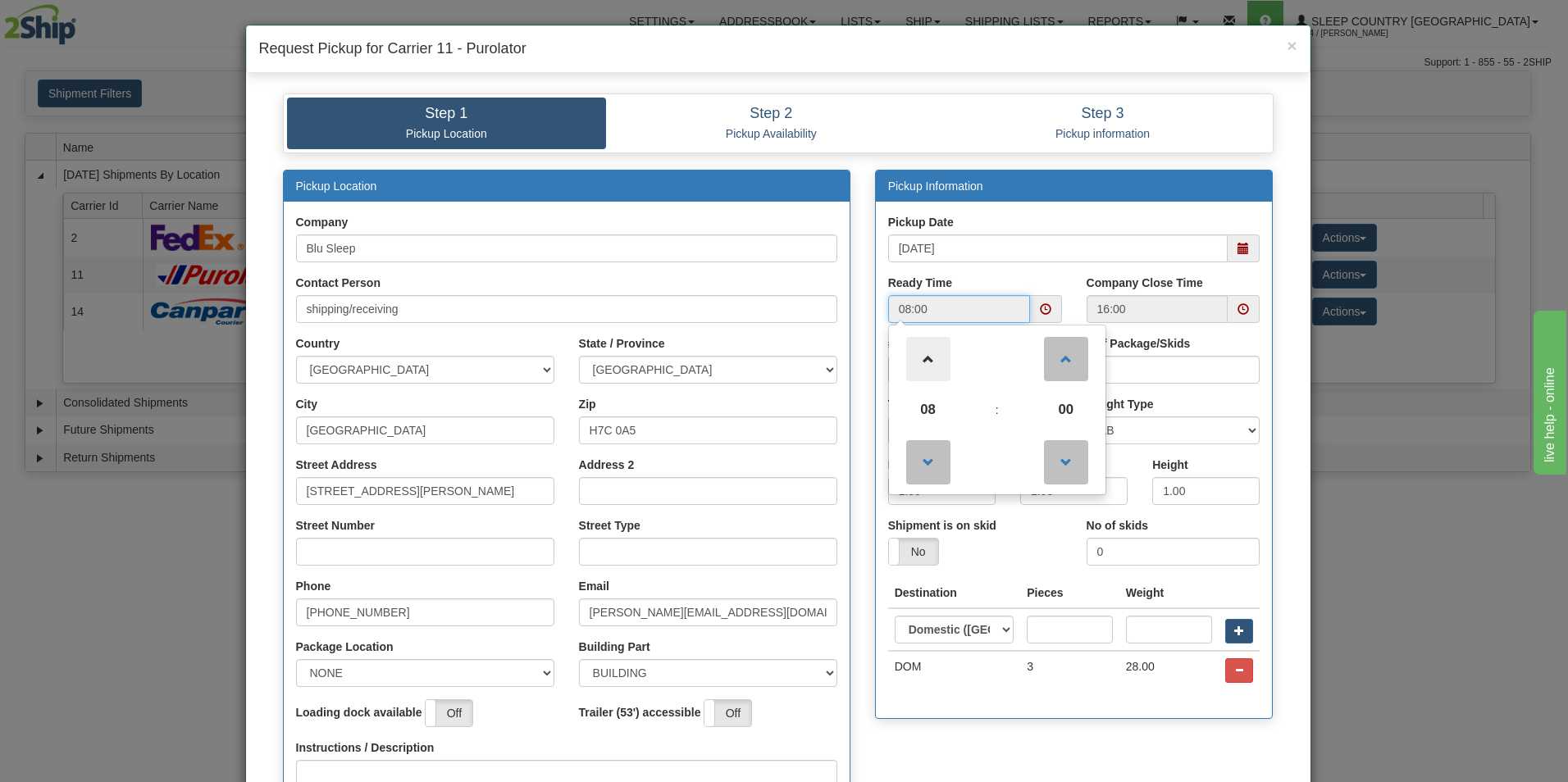
click at [922, 357] on span at bounding box center [928, 359] width 44 height 44
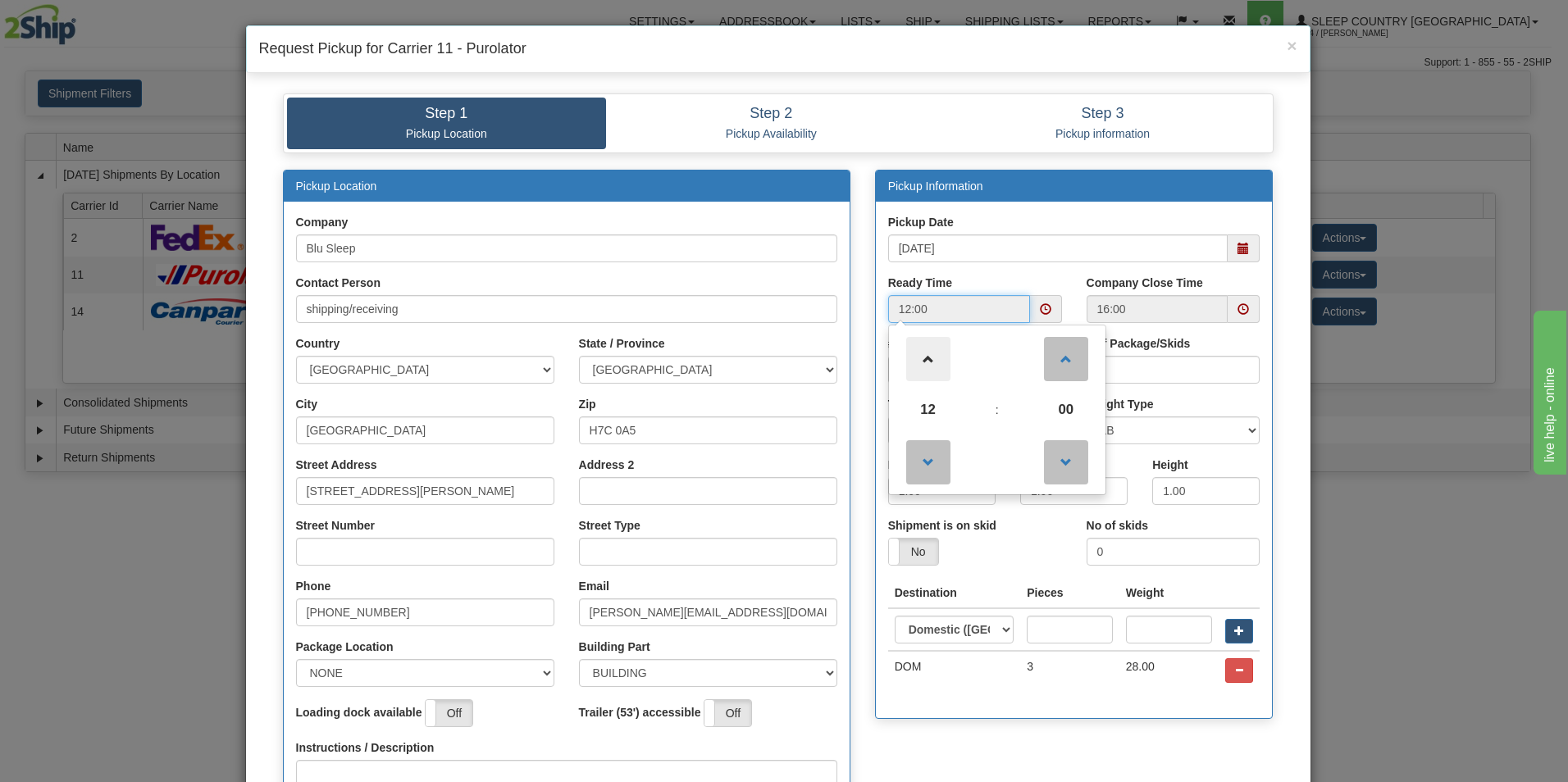
type input "13:00"
click at [1161, 308] on input "16:00" at bounding box center [1157, 309] width 142 height 28
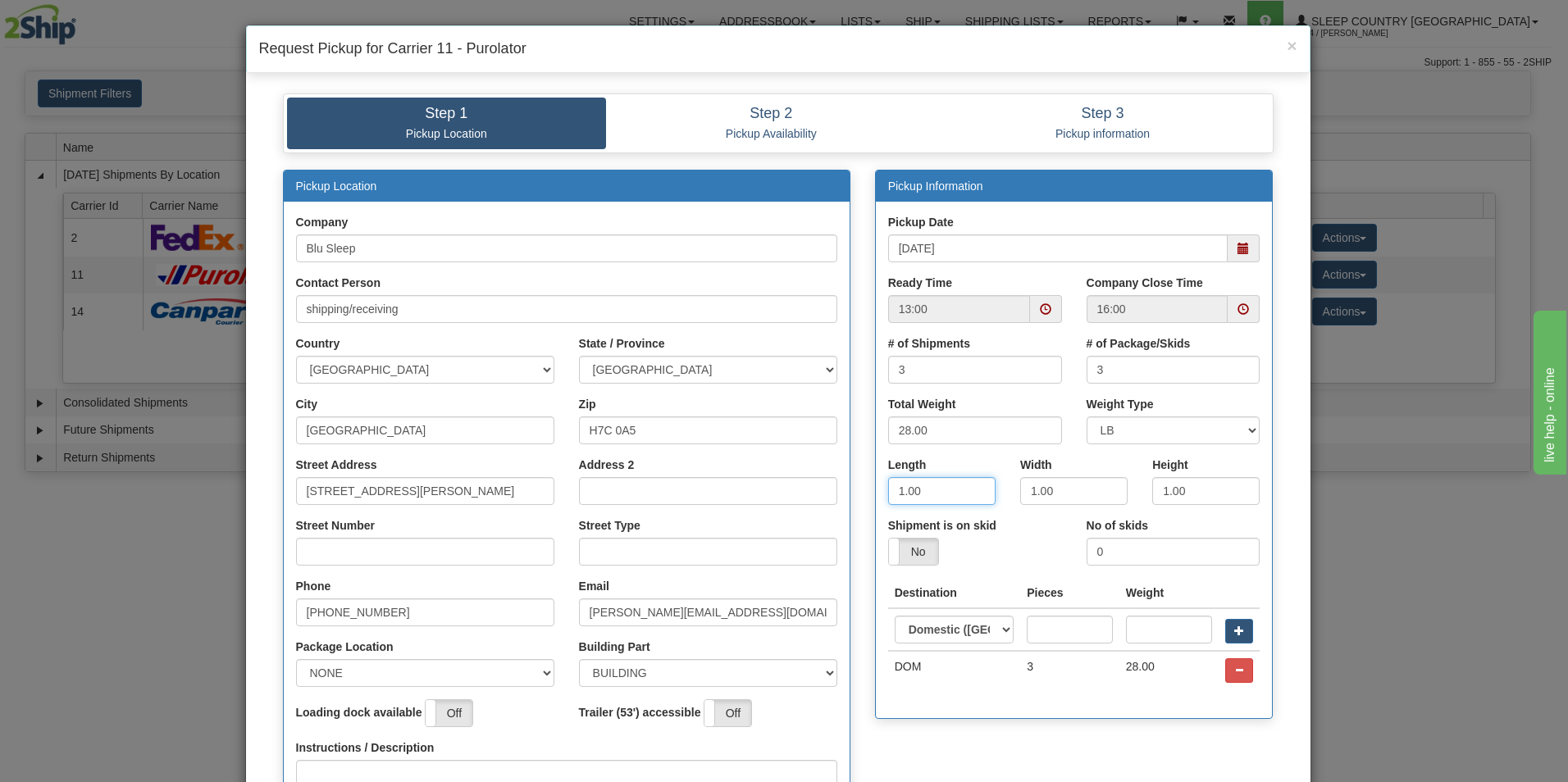
click at [937, 490] on input "1.00" at bounding box center [941, 491] width 108 height 28
type input "1"
type input "17.00"
type input "9.00"
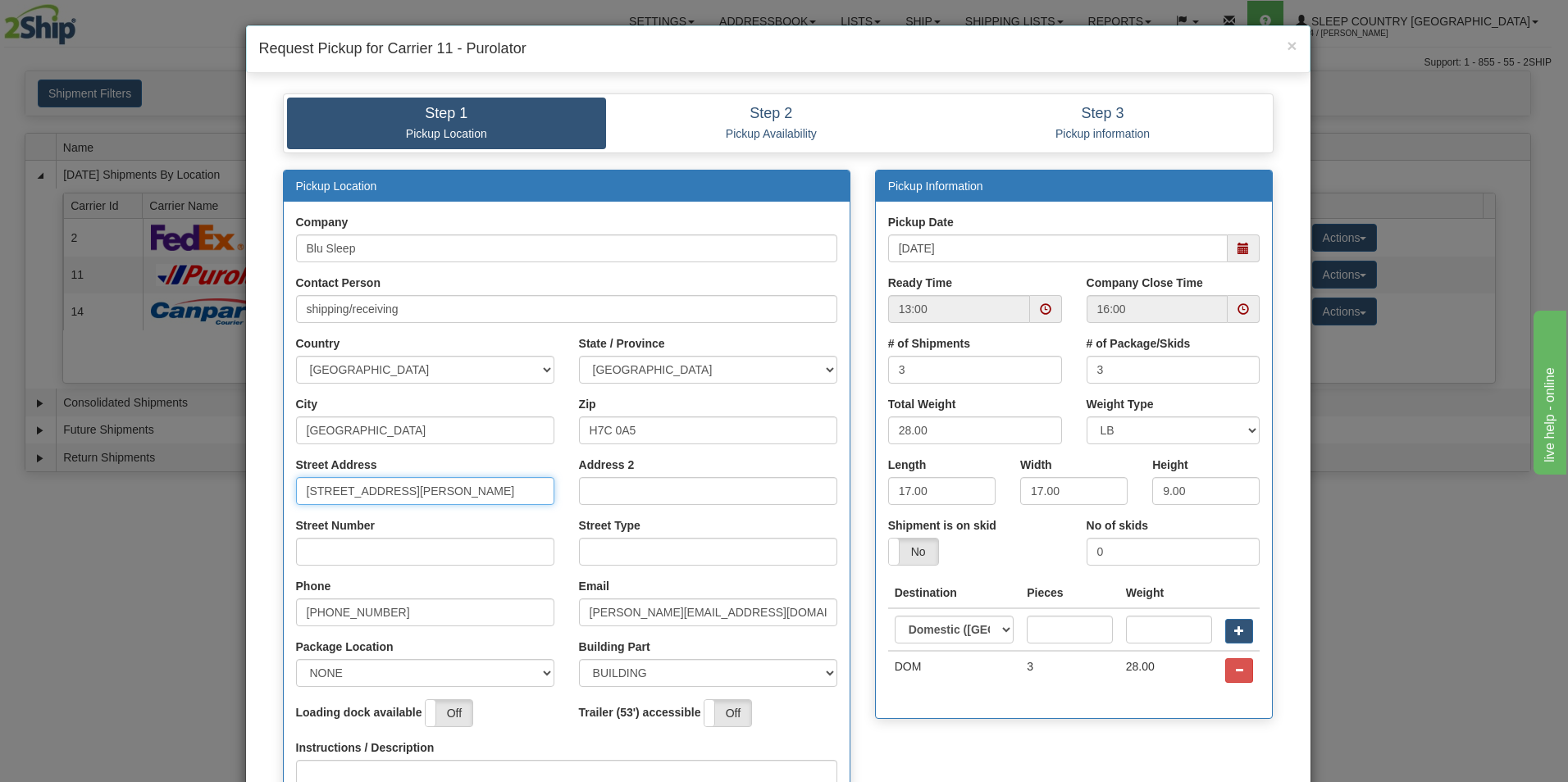
click at [453, 490] on input "1550 Rue Bernard-Lefebvre" at bounding box center [425, 491] width 258 height 28
type input "1"
type input "3424 Boul. Industriel"
select select "2"
click at [663, 418] on div "Zip H7C 0A5" at bounding box center [708, 420] width 258 height 49
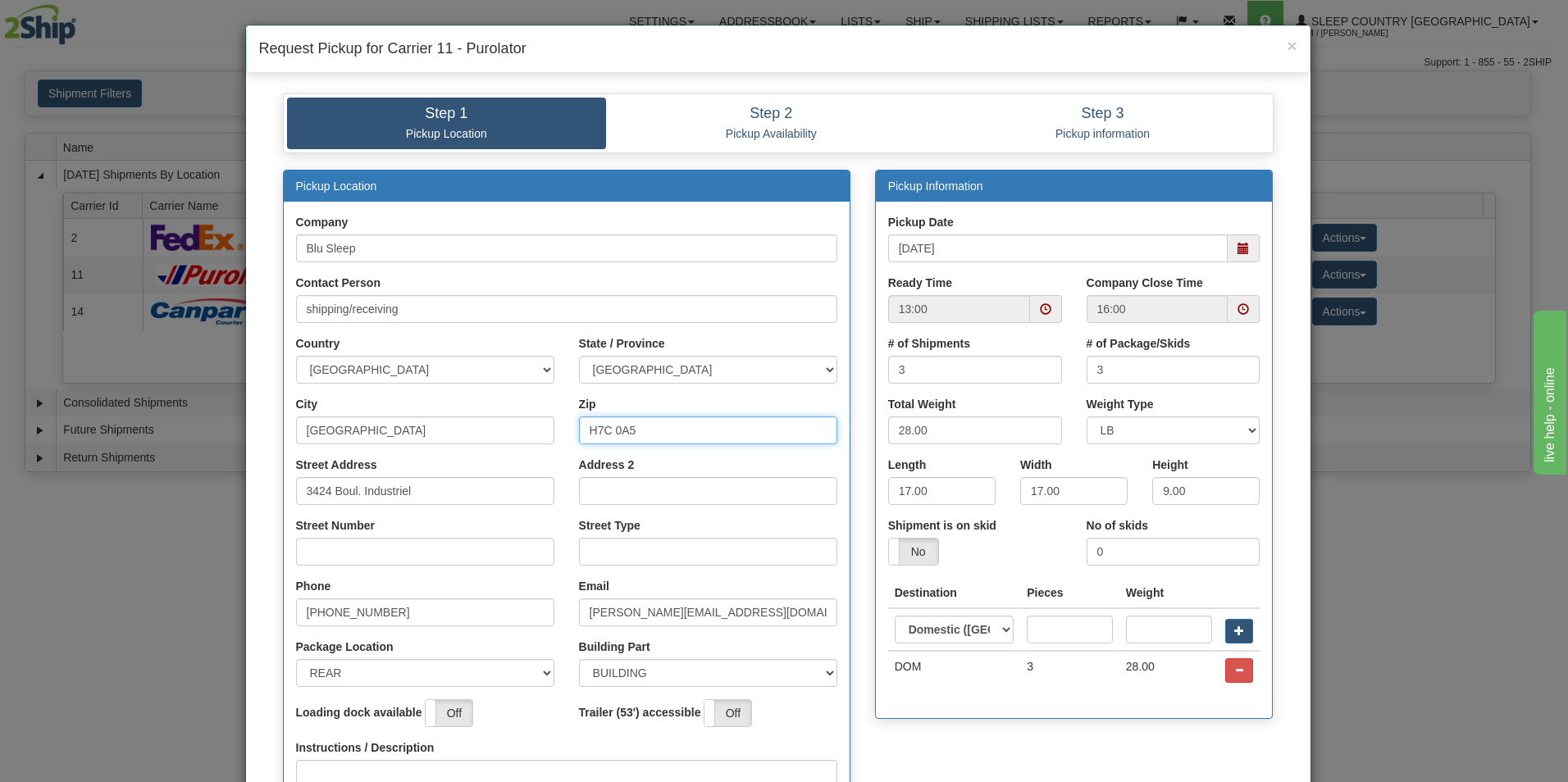
click at [660, 427] on input "H7C 0A5" at bounding box center [708, 430] width 258 height 28
type input "H"
type input "H7L 4R9"
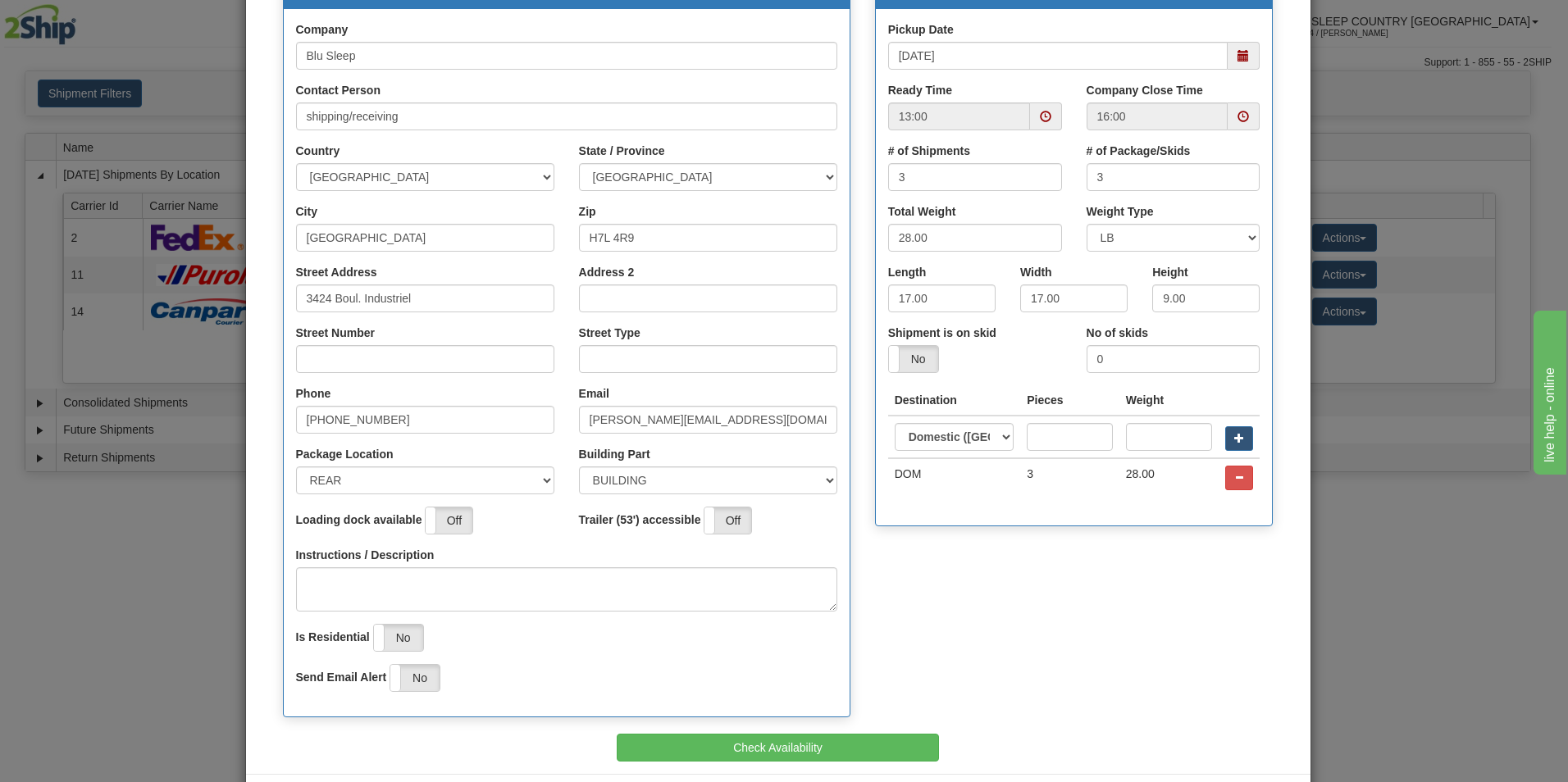
scroll to position [218, 0]
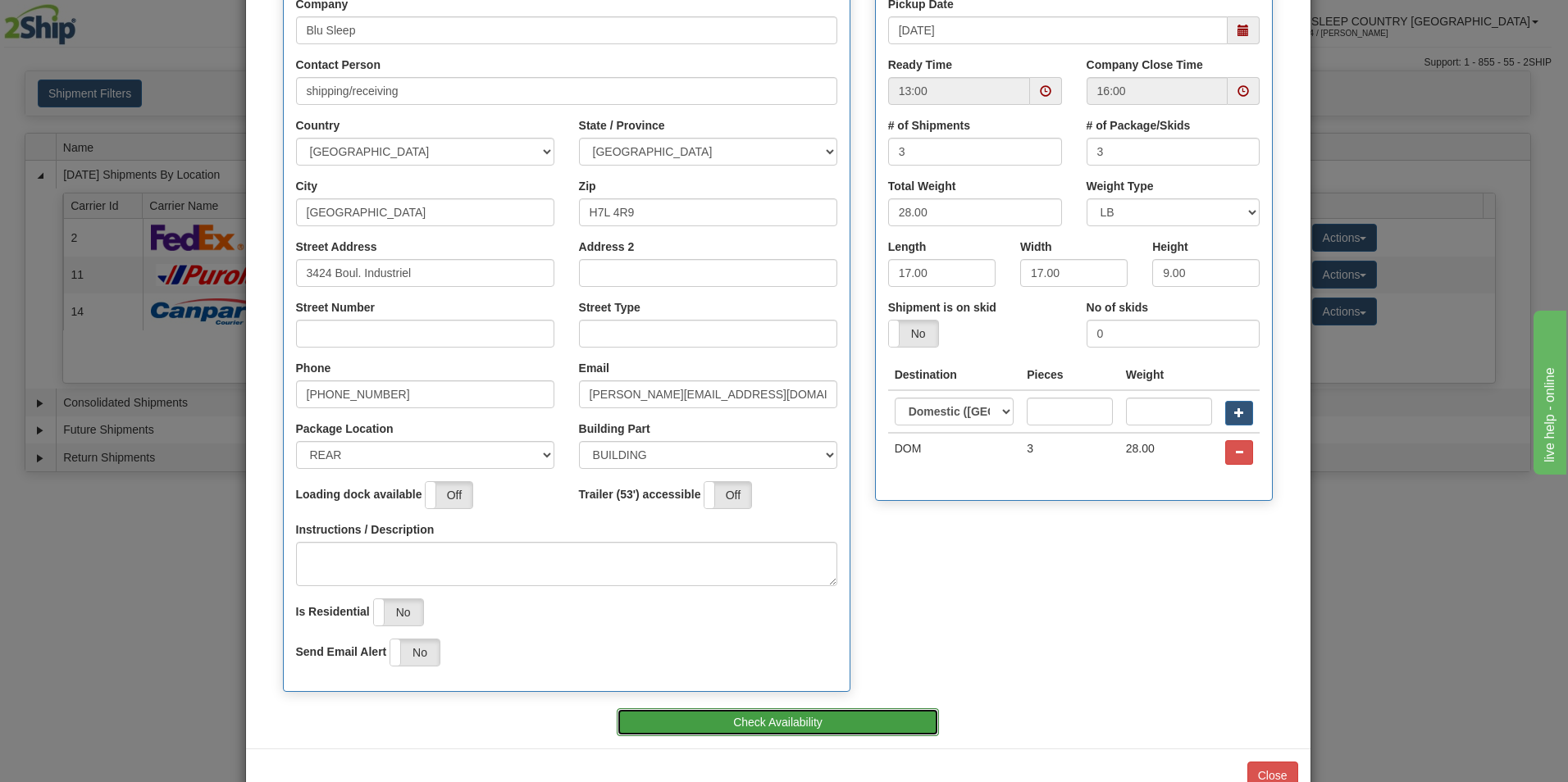
click at [836, 720] on button "Check Availability" at bounding box center [778, 722] width 323 height 28
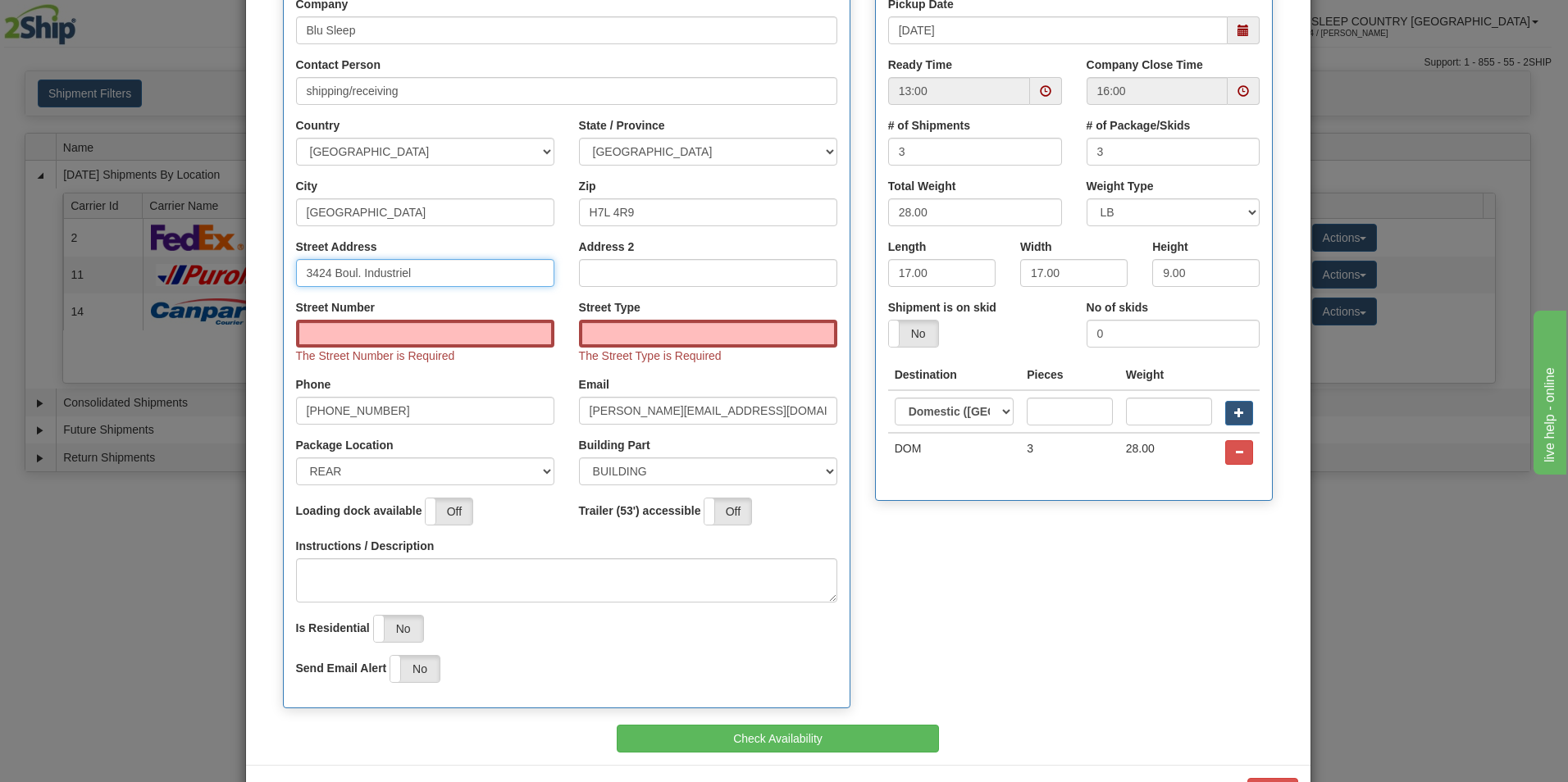
click at [420, 270] on input "3424 Boul. Industriel" at bounding box center [425, 273] width 258 height 28
type input "3"
type input "Industriel"
click at [377, 337] on input "Street Number" at bounding box center [425, 334] width 258 height 28
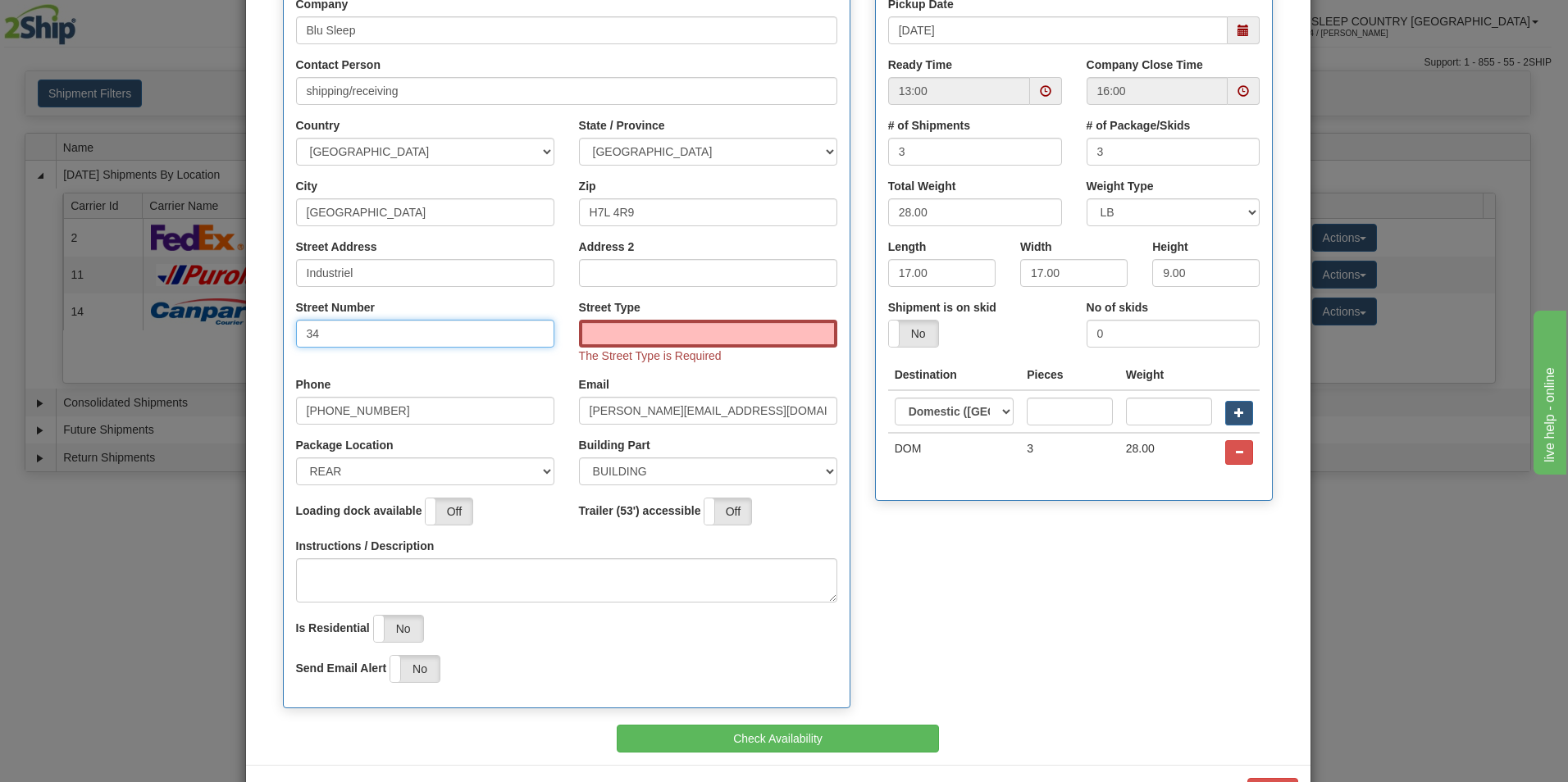
type input "3424"
click at [640, 322] on input "Street Type" at bounding box center [708, 334] width 258 height 28
type input "boulevard"
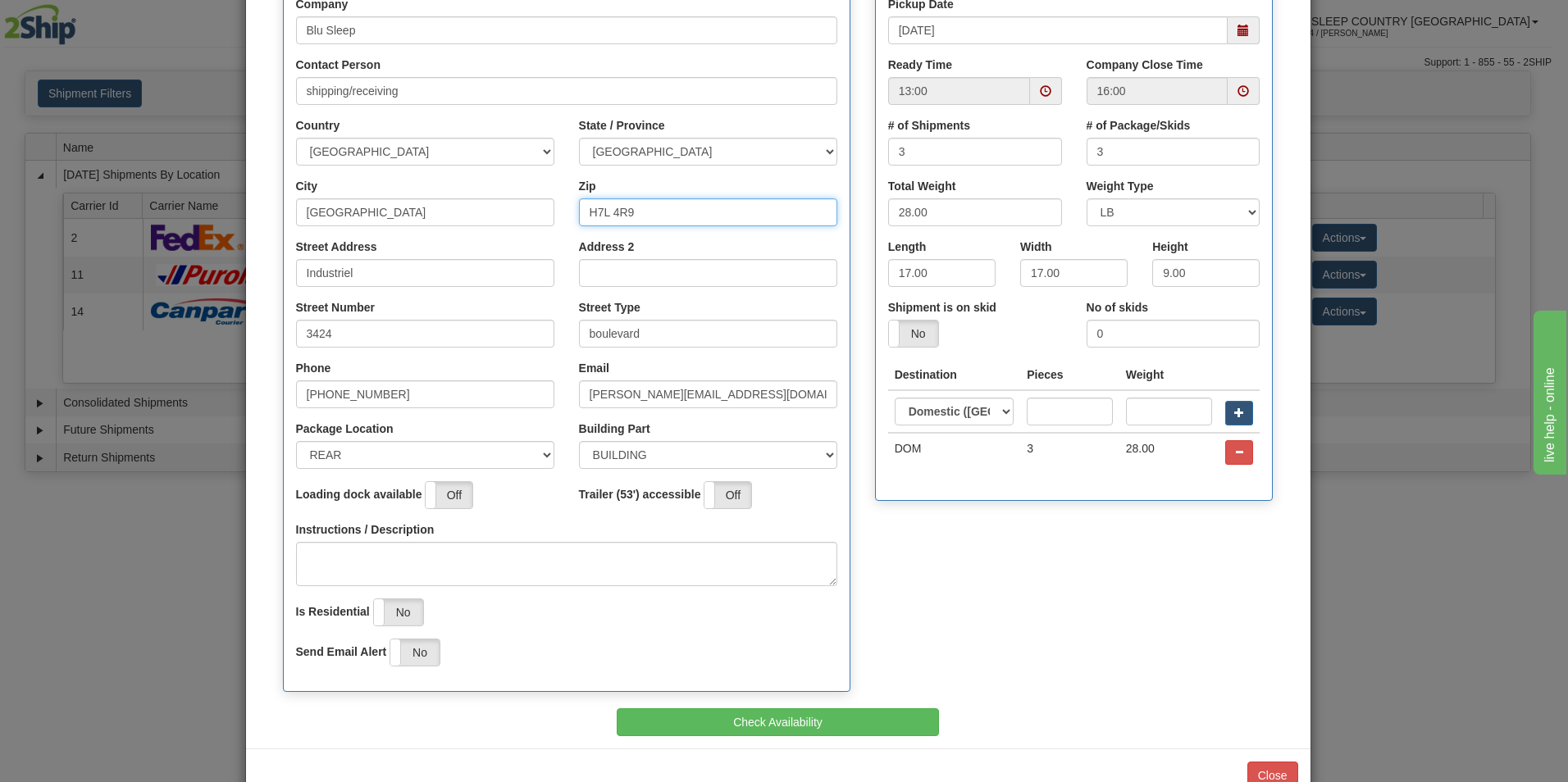
click at [644, 210] on input "H7L 4R9" at bounding box center [708, 212] width 258 height 28
click at [818, 718] on button "Check Availability" at bounding box center [778, 722] width 323 height 28
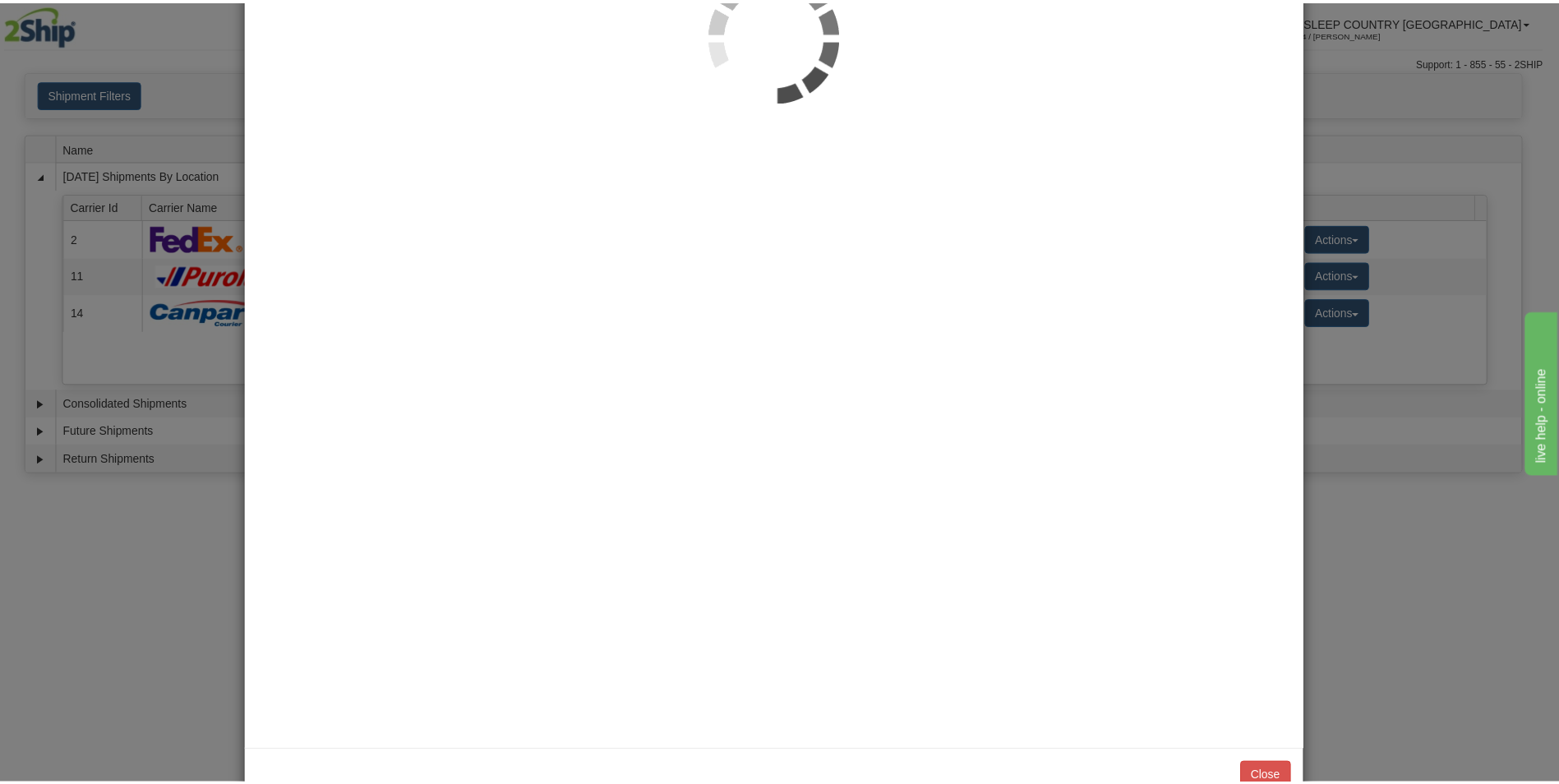
scroll to position [0, 0]
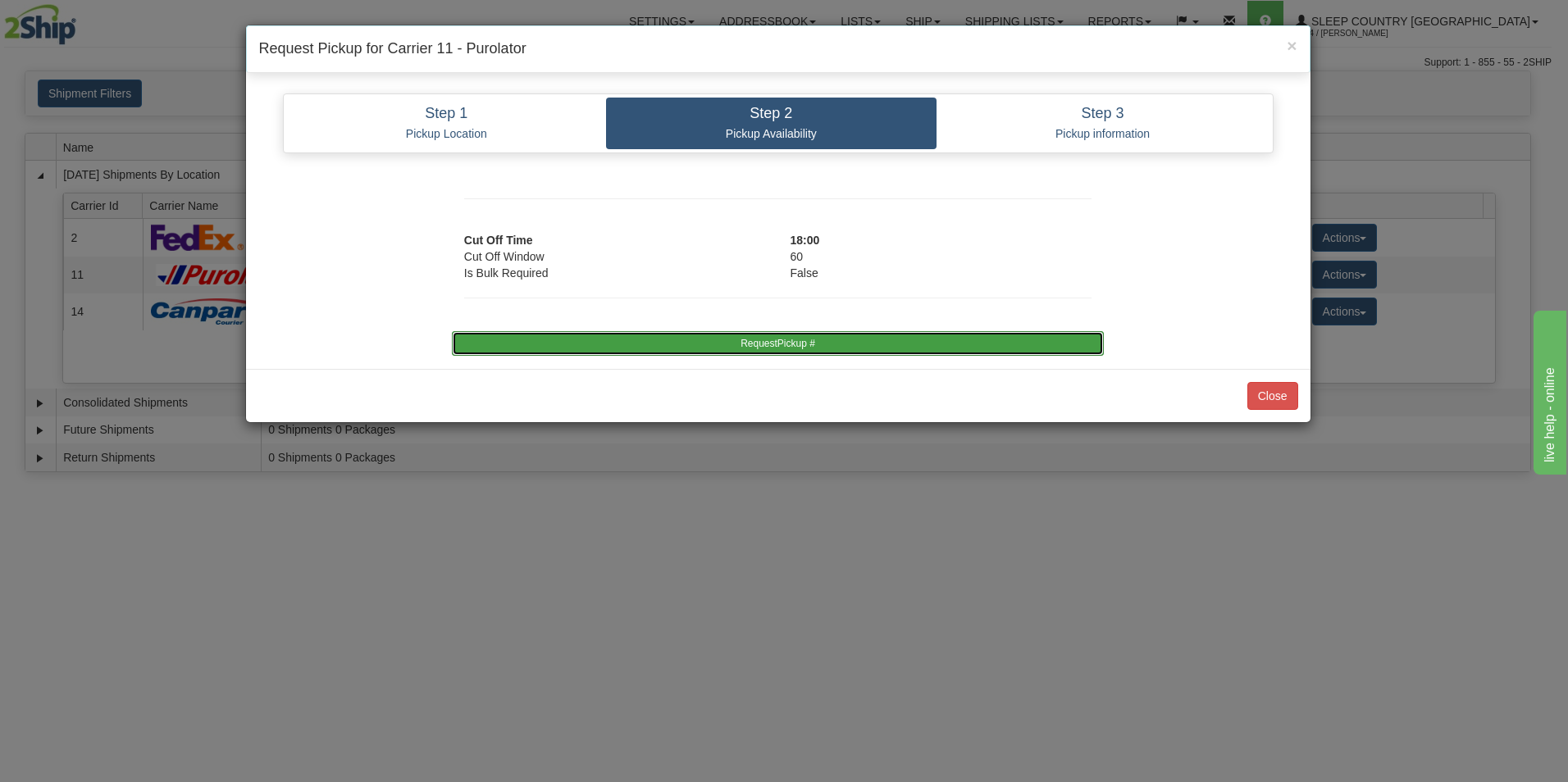
click at [807, 334] on button "RequestPickup #" at bounding box center [778, 343] width 652 height 25
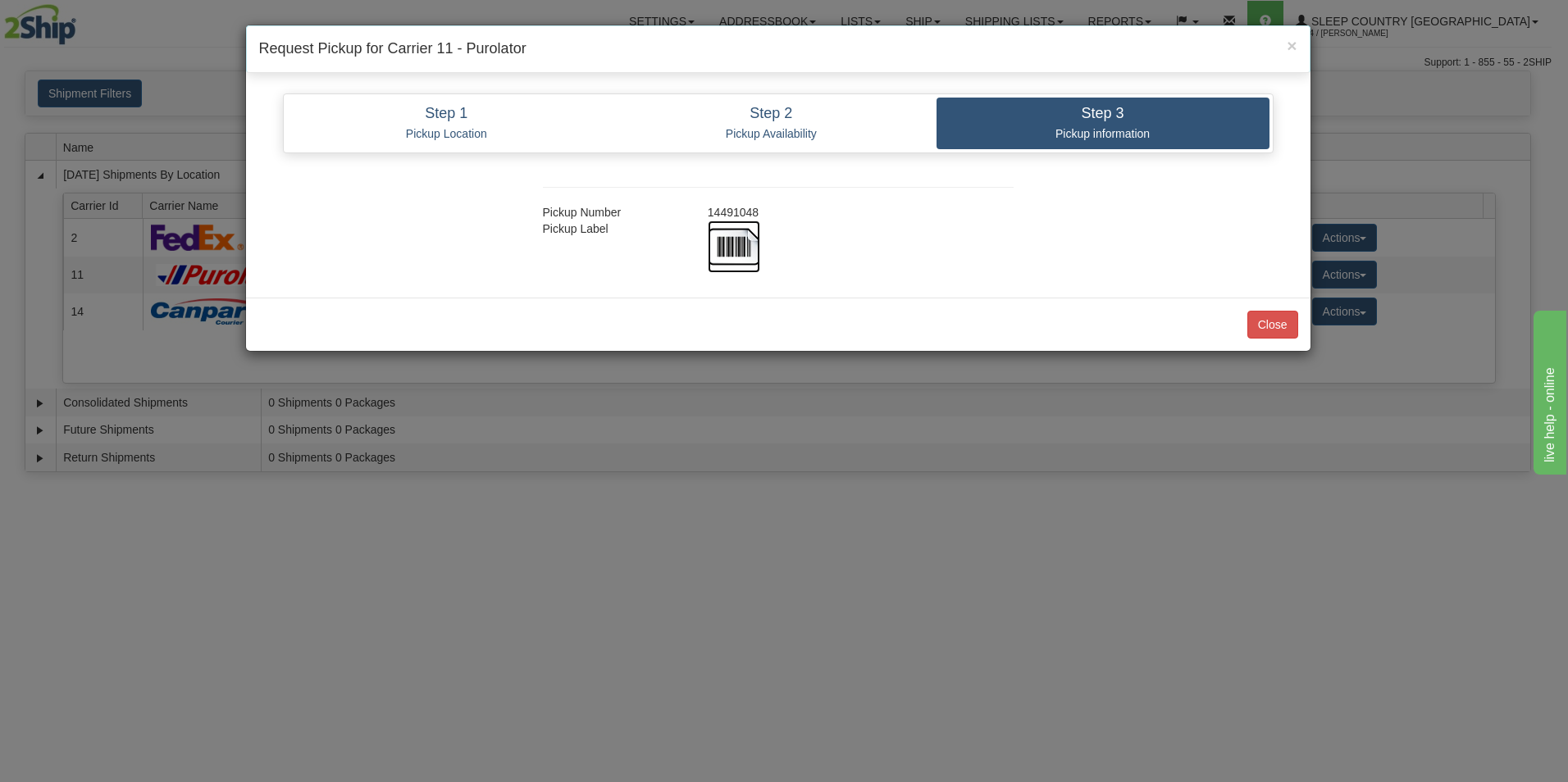
click at [750, 244] on img at bounding box center [733, 246] width 52 height 52
click at [1261, 318] on button "Close" at bounding box center [1272, 324] width 51 height 28
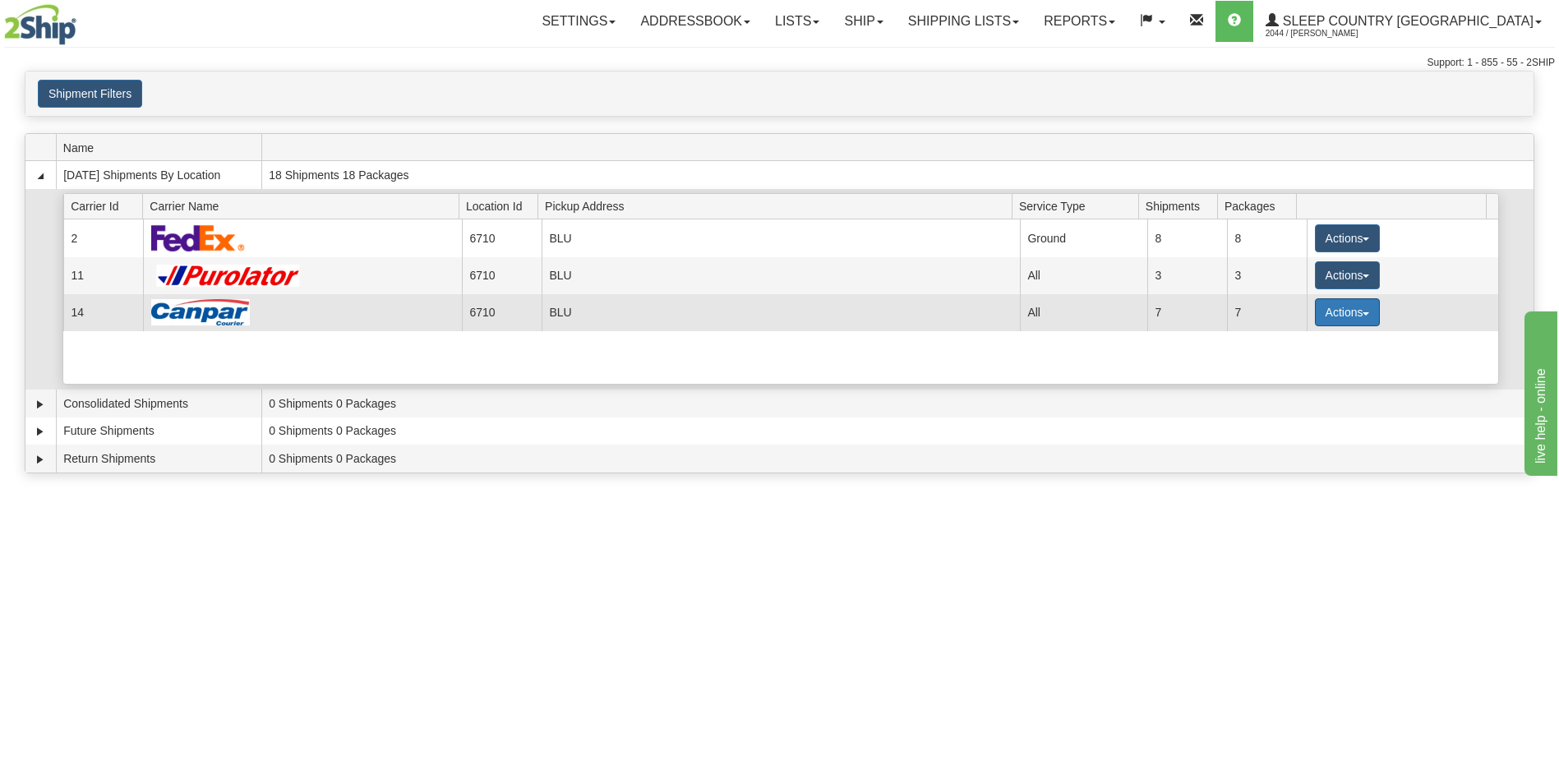
click at [1328, 313] on button "Actions" at bounding box center [1347, 312] width 65 height 28
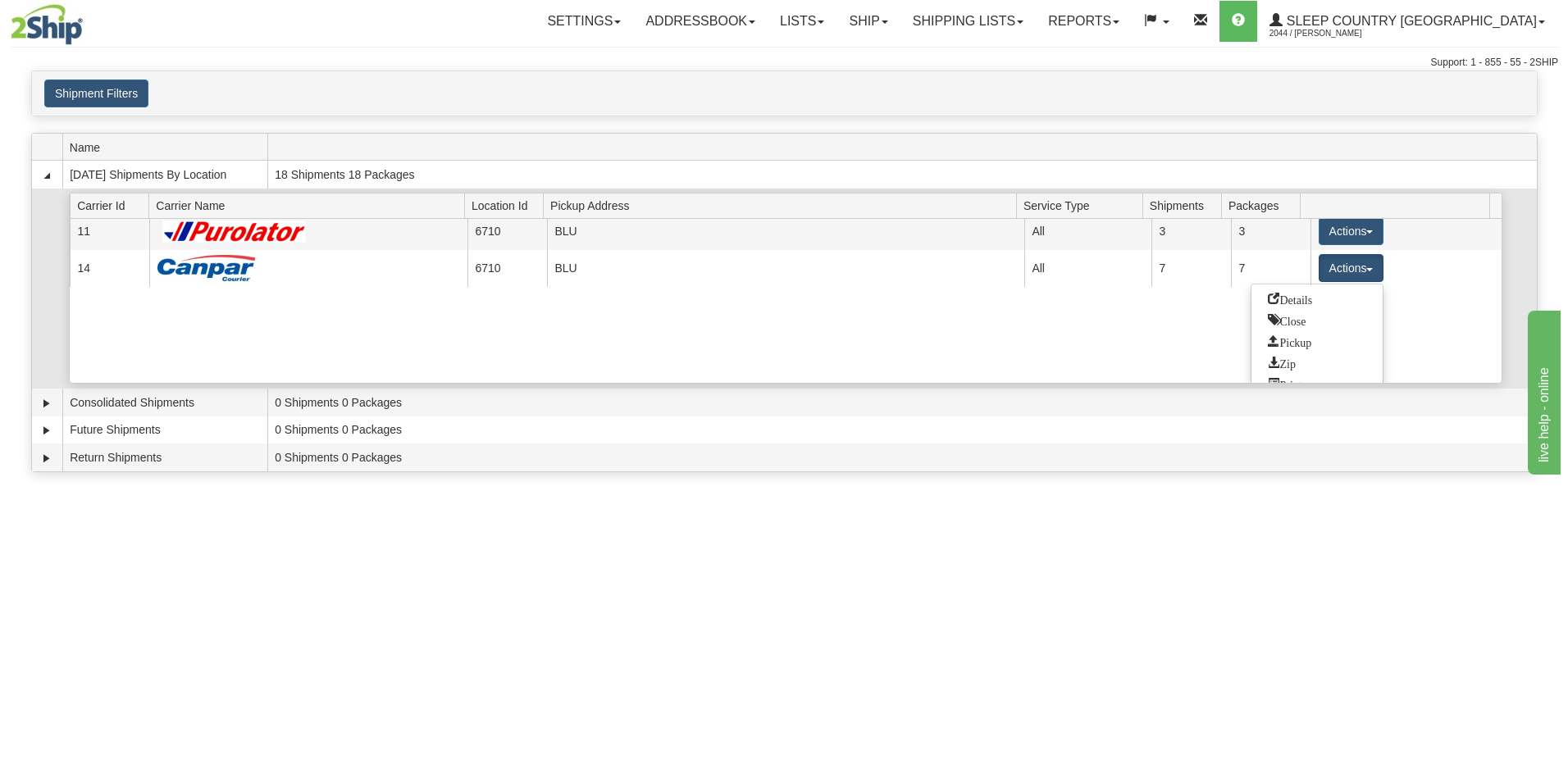
scroll to position [57, 0]
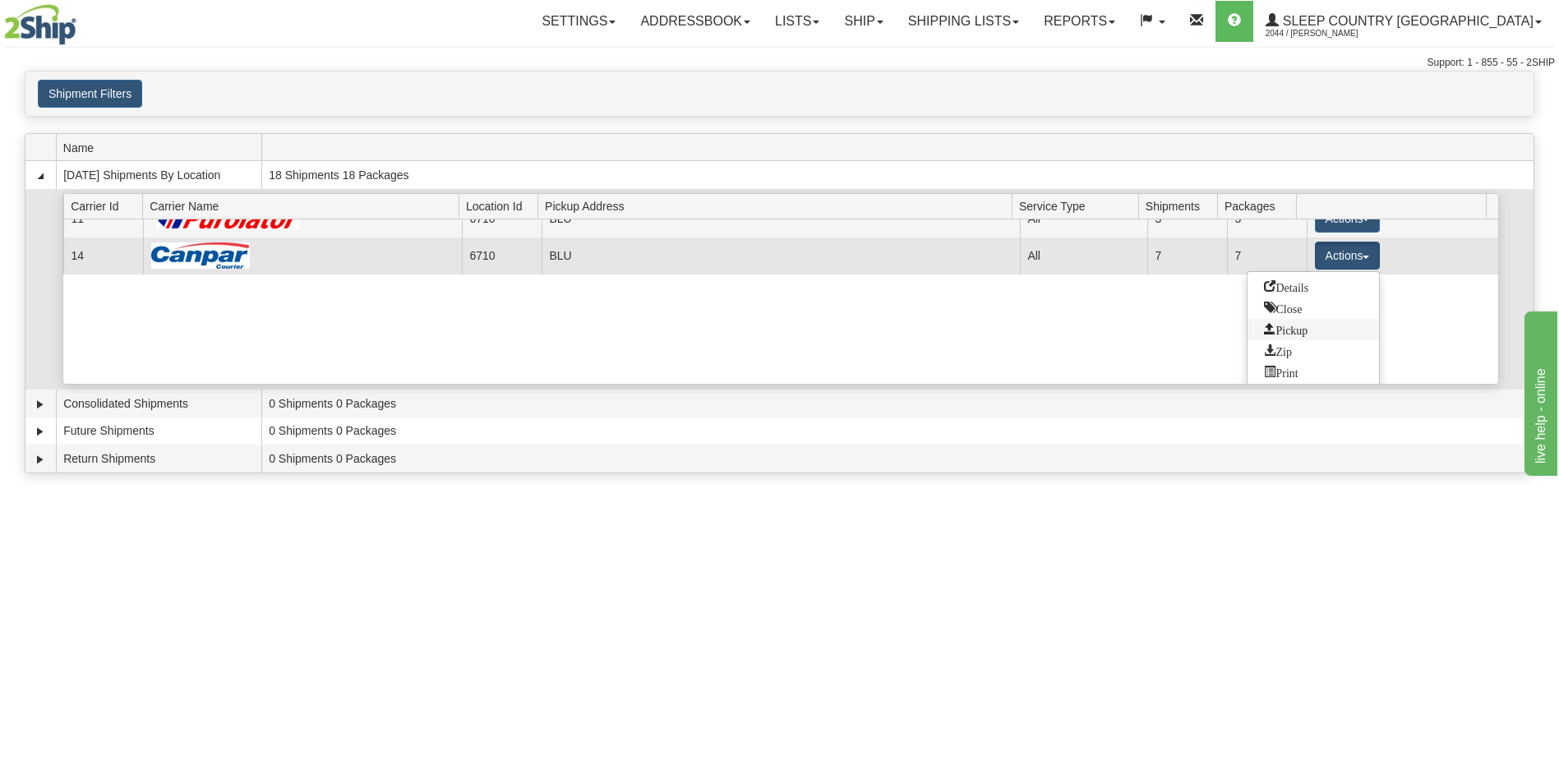
click at [1275, 327] on span "Pickup" at bounding box center [1285, 329] width 43 height 11
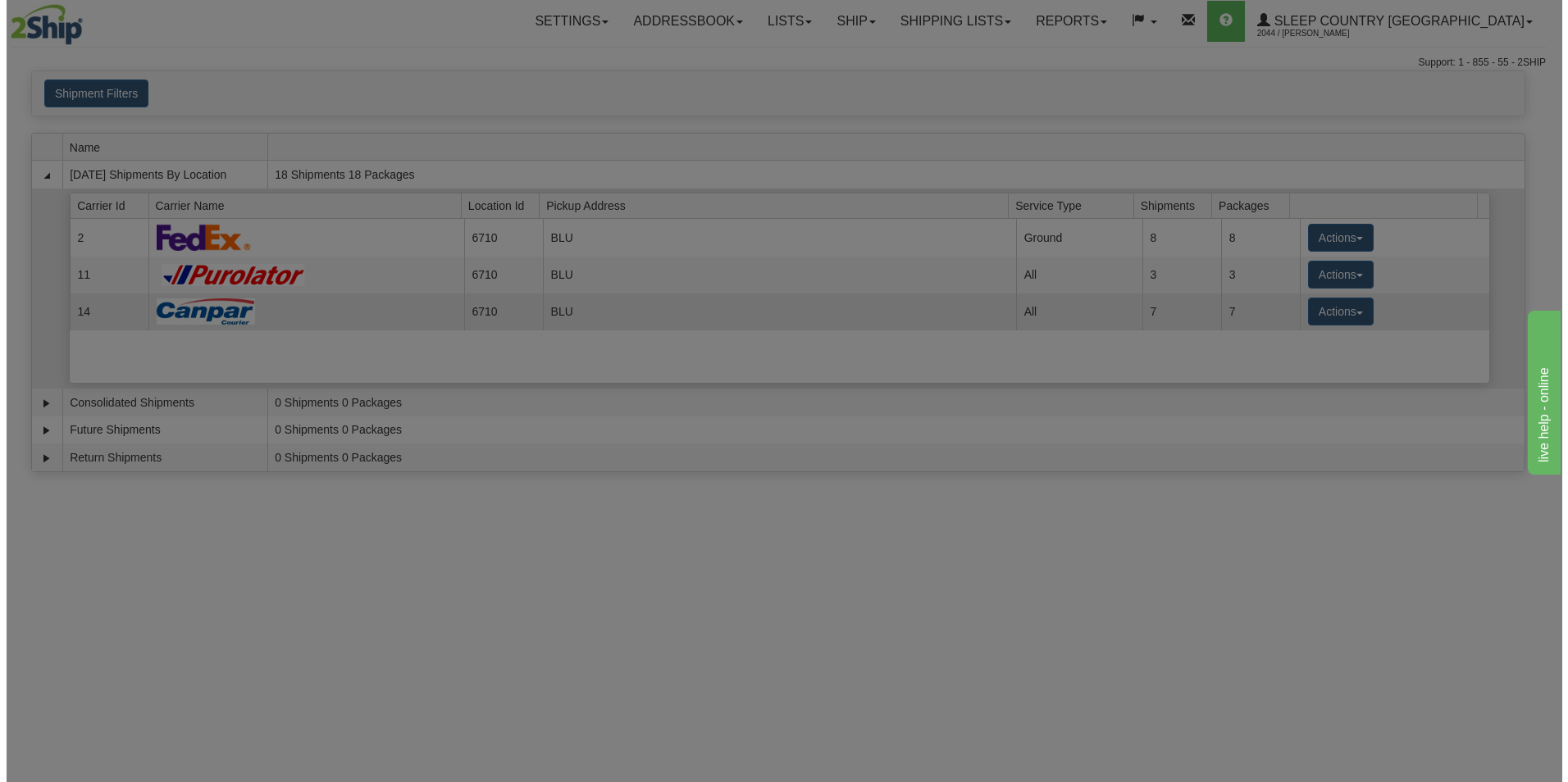
scroll to position [0, 0]
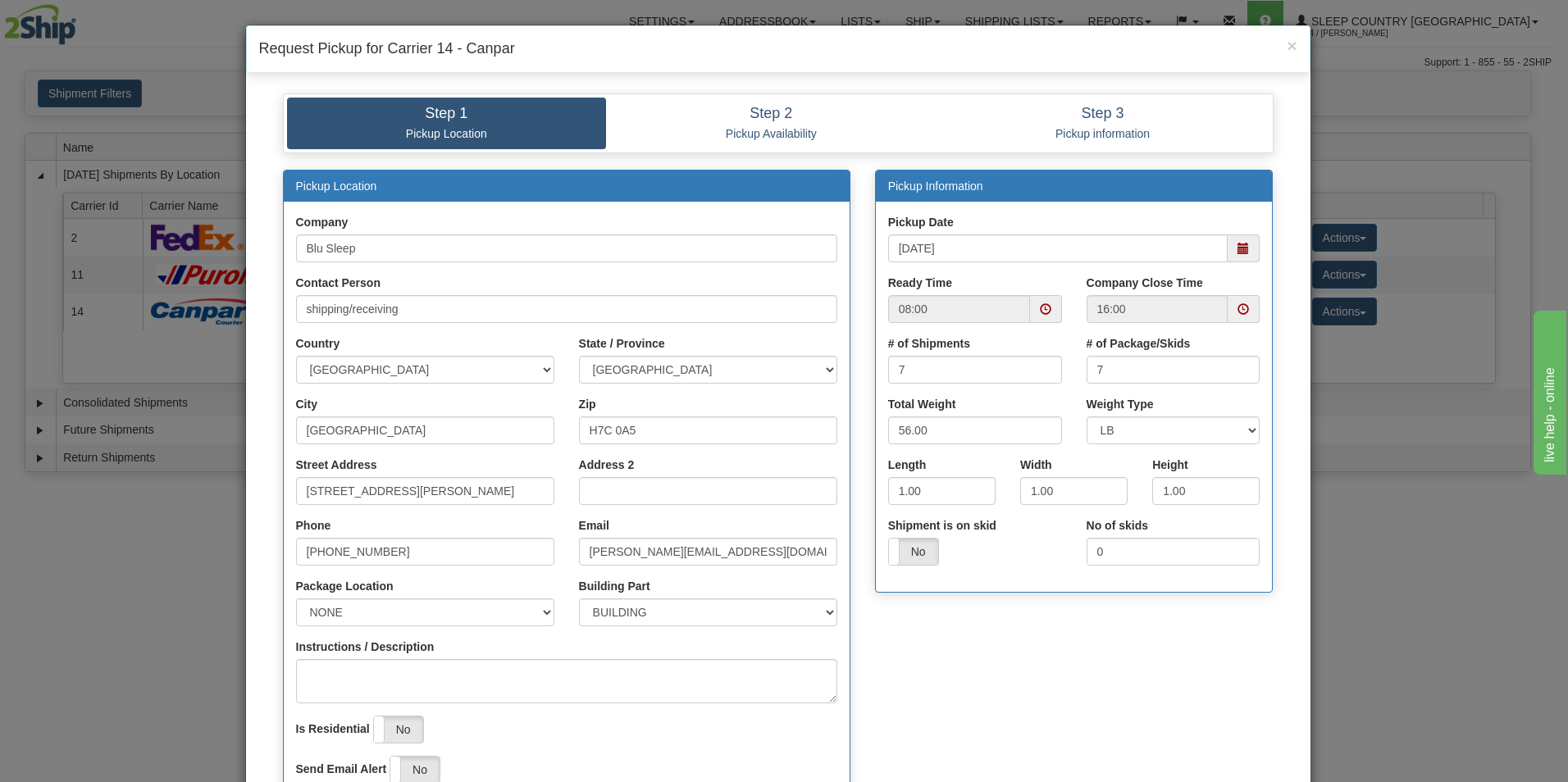
click at [1040, 308] on span at bounding box center [1045, 309] width 11 height 11
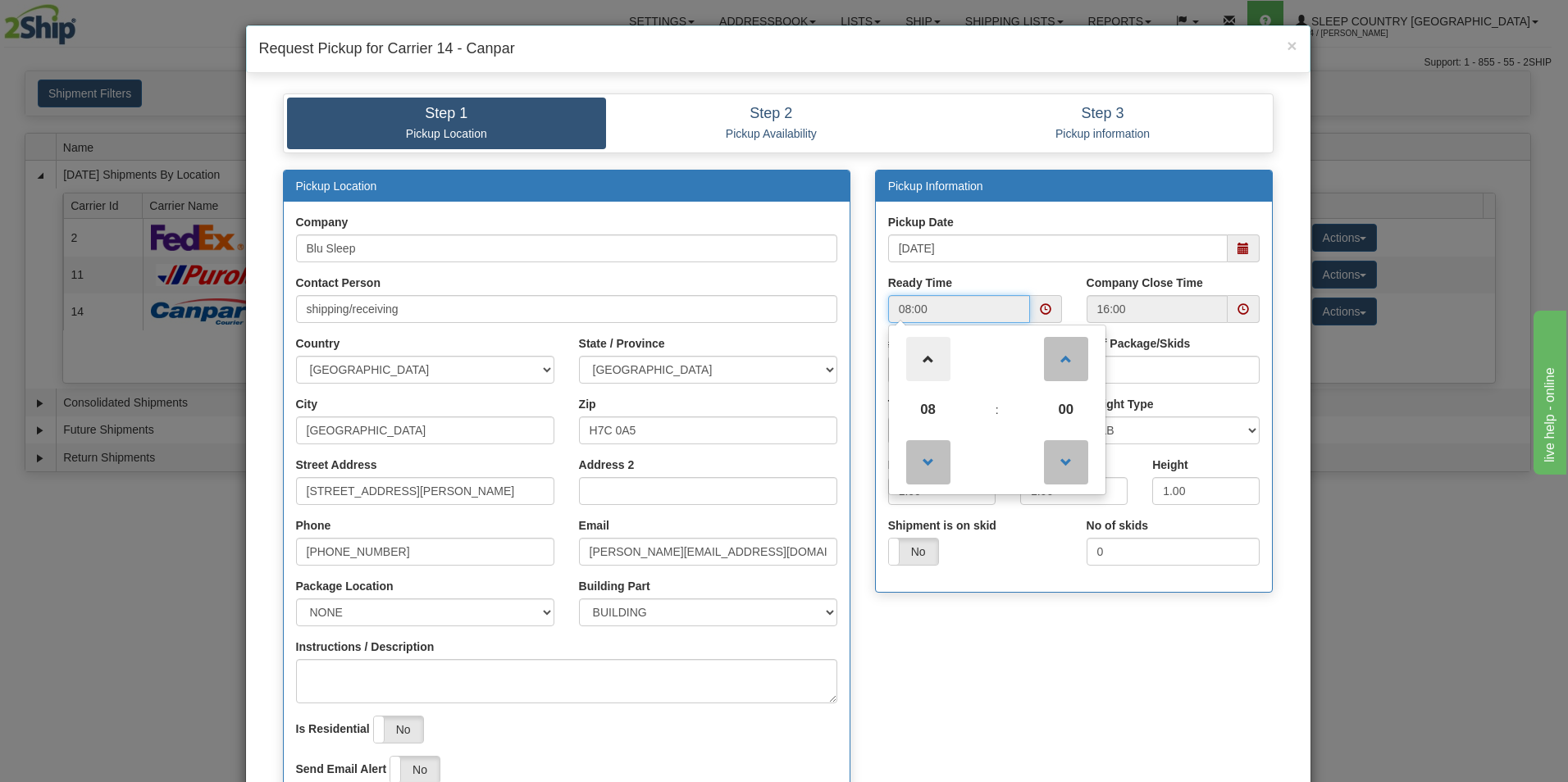
click at [916, 356] on span at bounding box center [928, 359] width 44 height 44
click at [917, 356] on span at bounding box center [928, 359] width 44 height 44
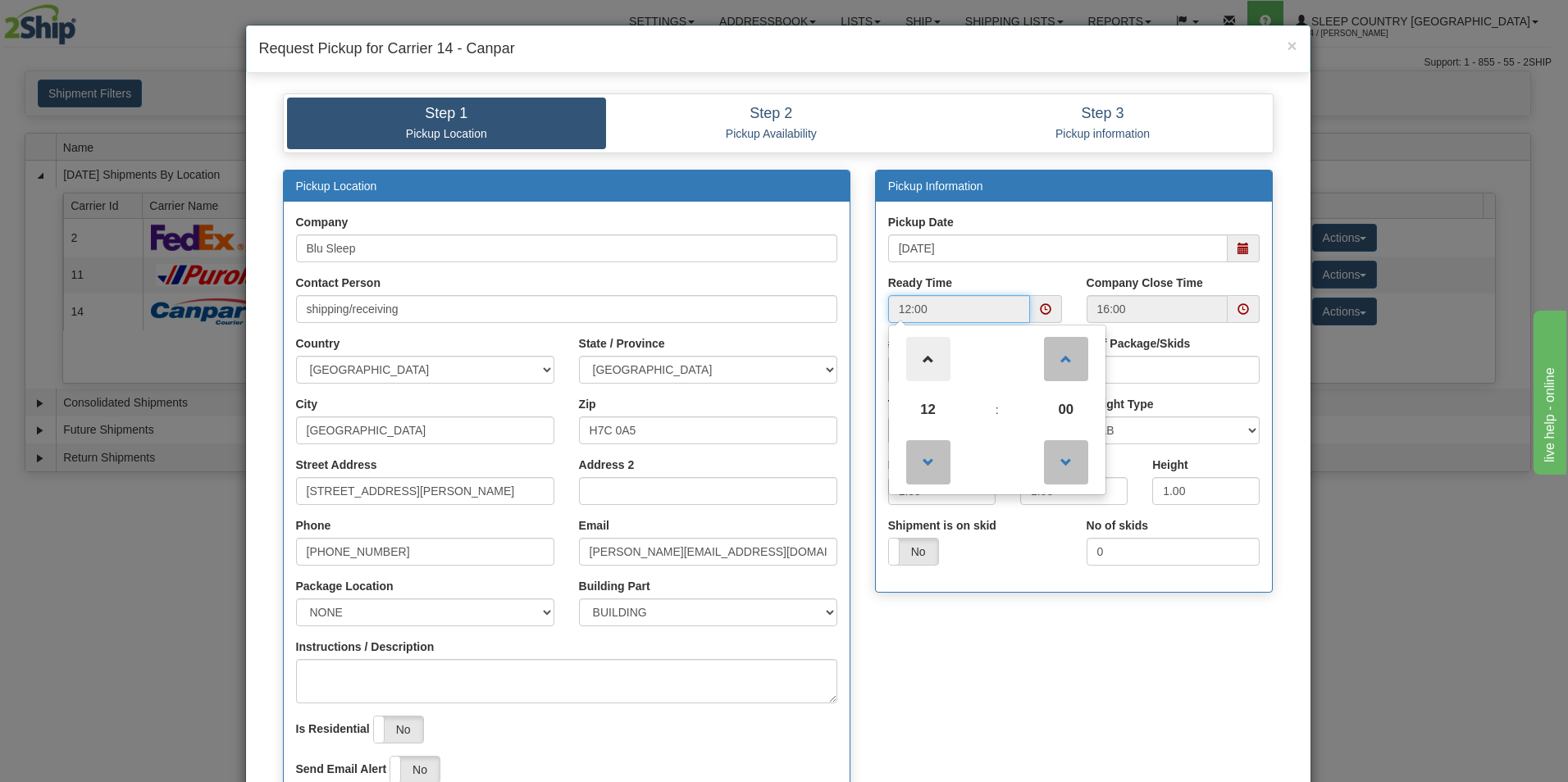
type input "13:00"
click at [1217, 339] on div "# of Package/Skids 7" at bounding box center [1173, 359] width 174 height 49
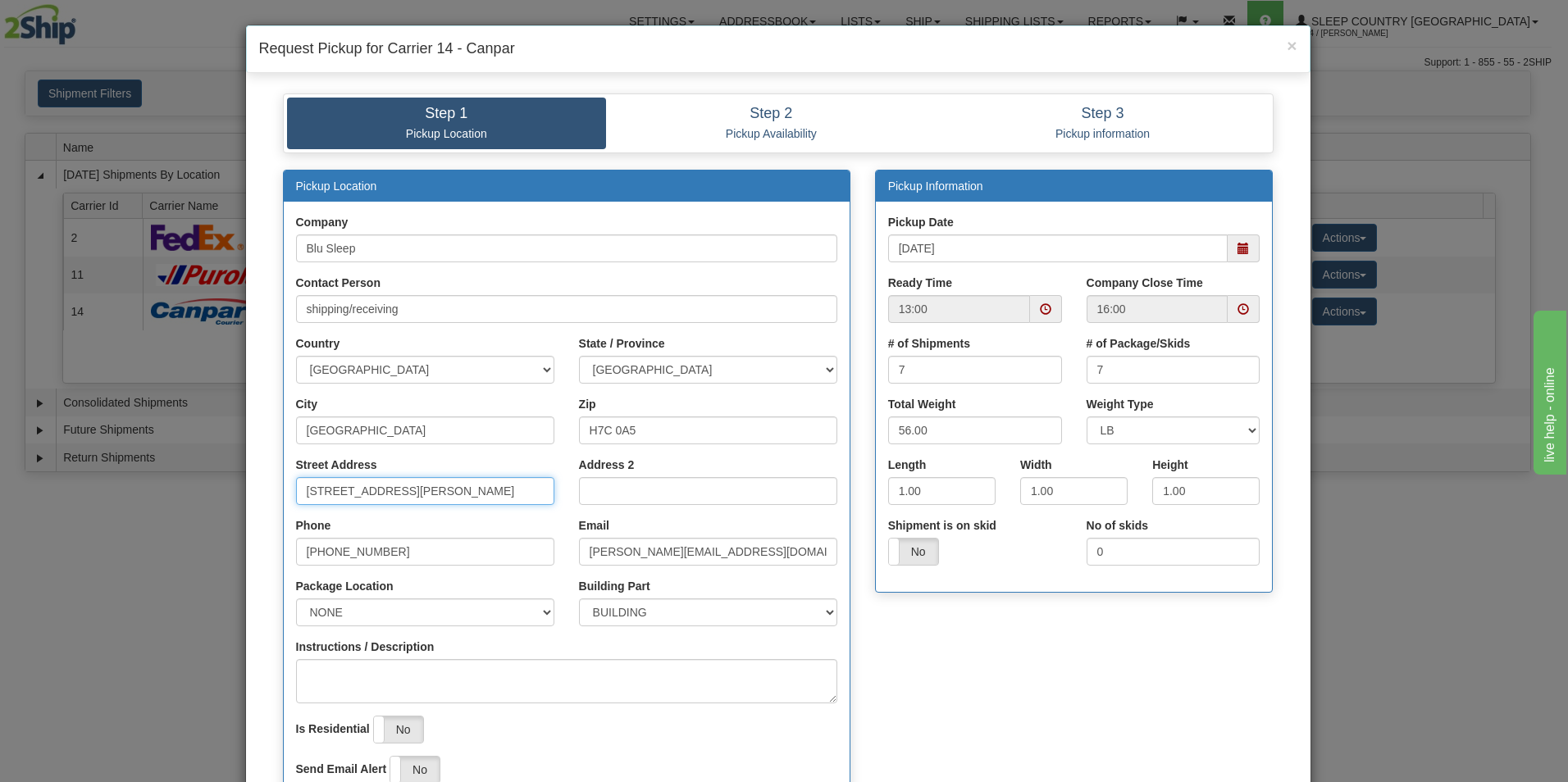
click at [493, 494] on input "1550 Rue Bernard-Lefebvre" at bounding box center [425, 491] width 258 height 28
type input "1"
type input "3424 Boul. Industriel"
click at [656, 428] on input "H7C 0A5" at bounding box center [708, 430] width 258 height 28
type input "H7L 4R9"
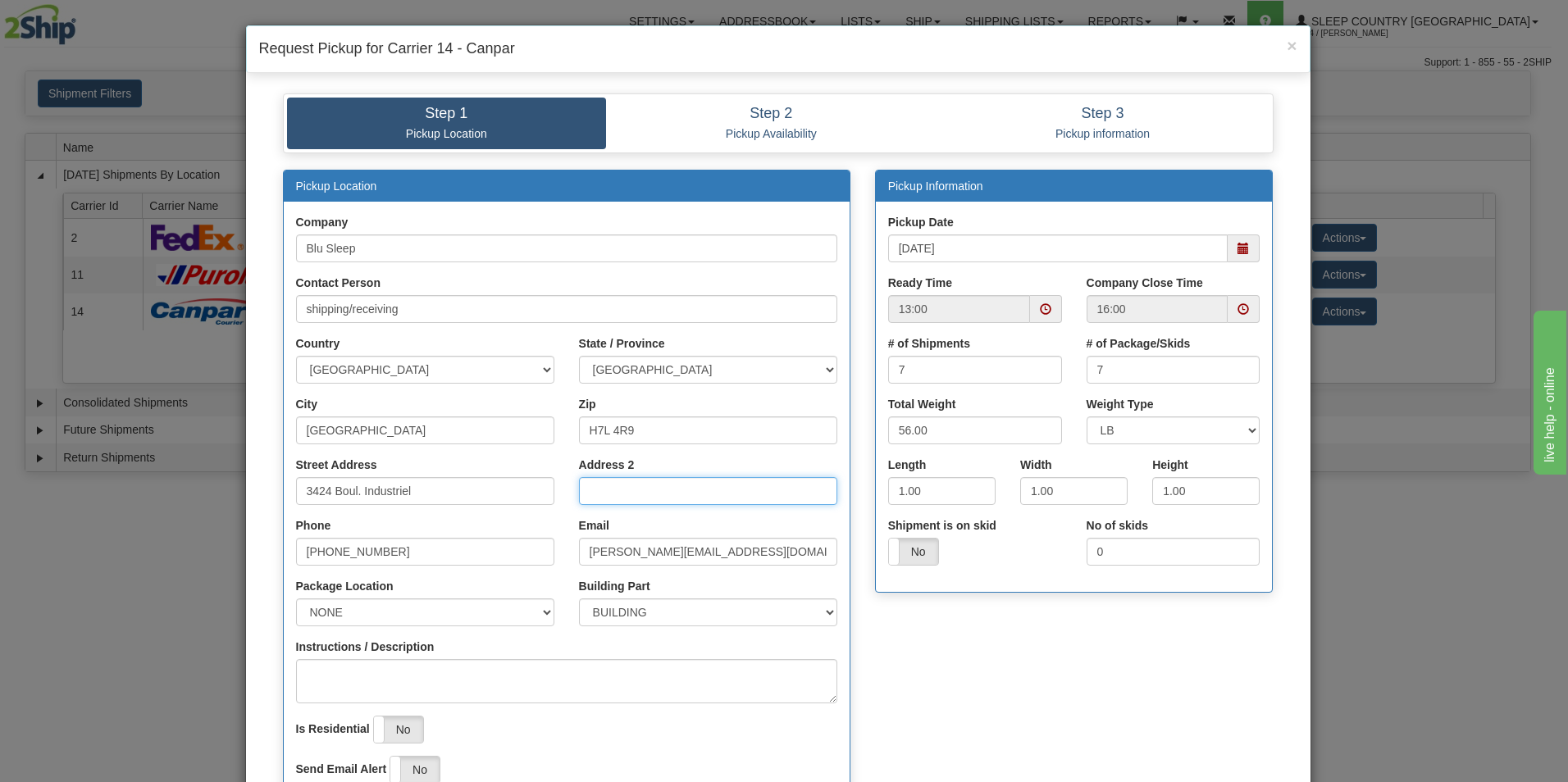
select select "2"
click at [939, 493] on input "1.00" at bounding box center [941, 491] width 108 height 28
type input "1"
type input "17.00"
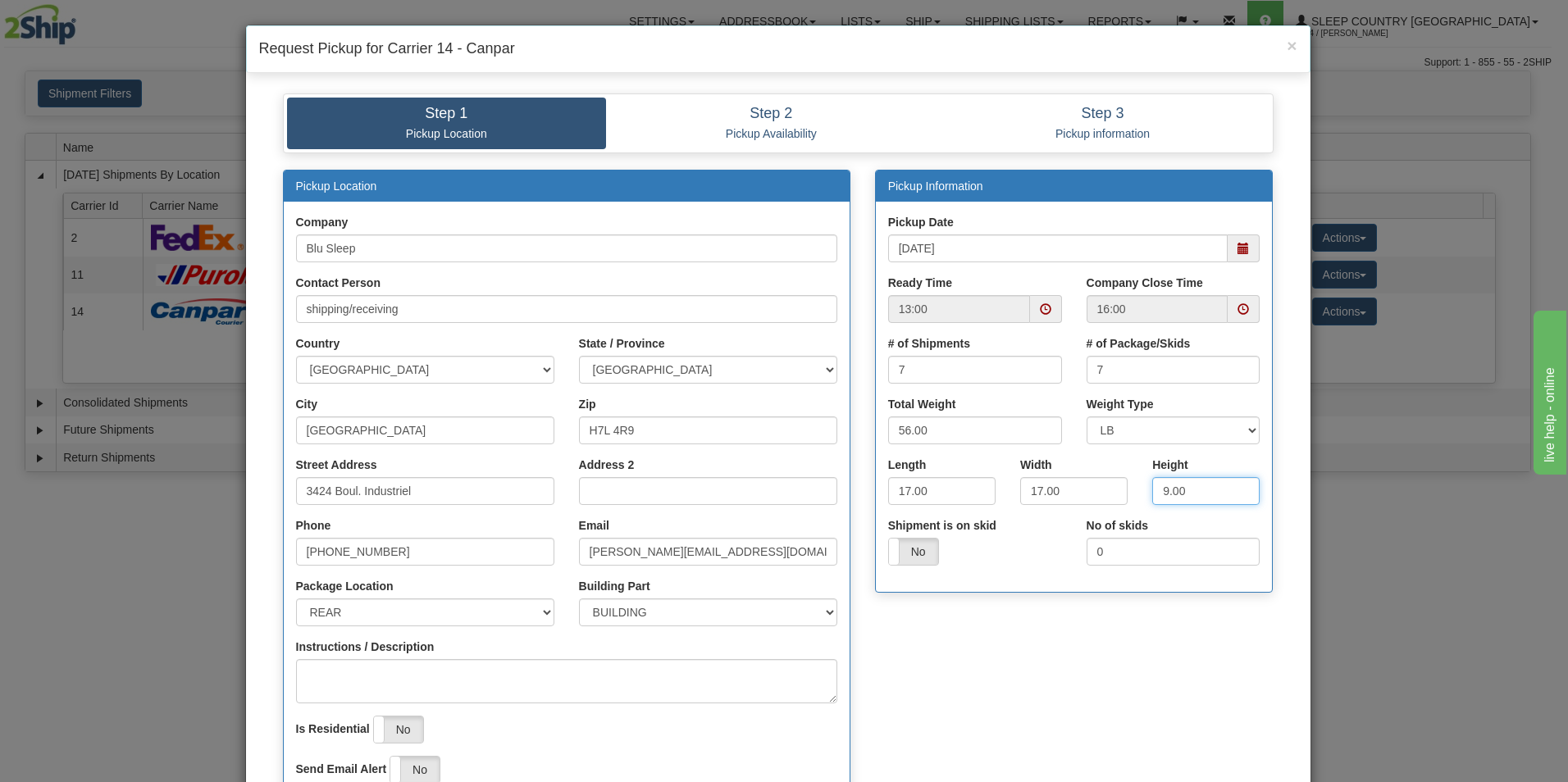
type input "9.00"
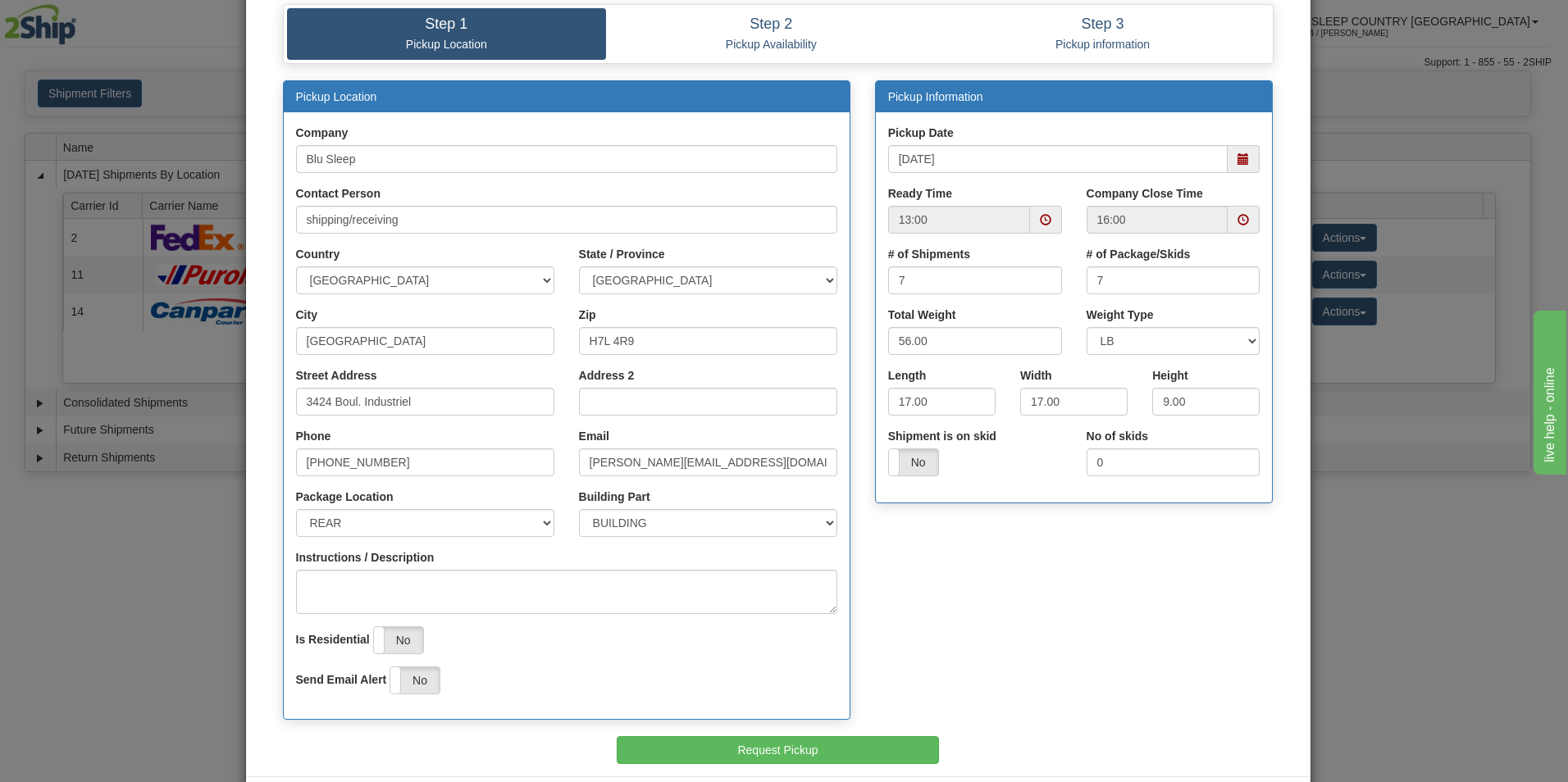
scroll to position [95, 0]
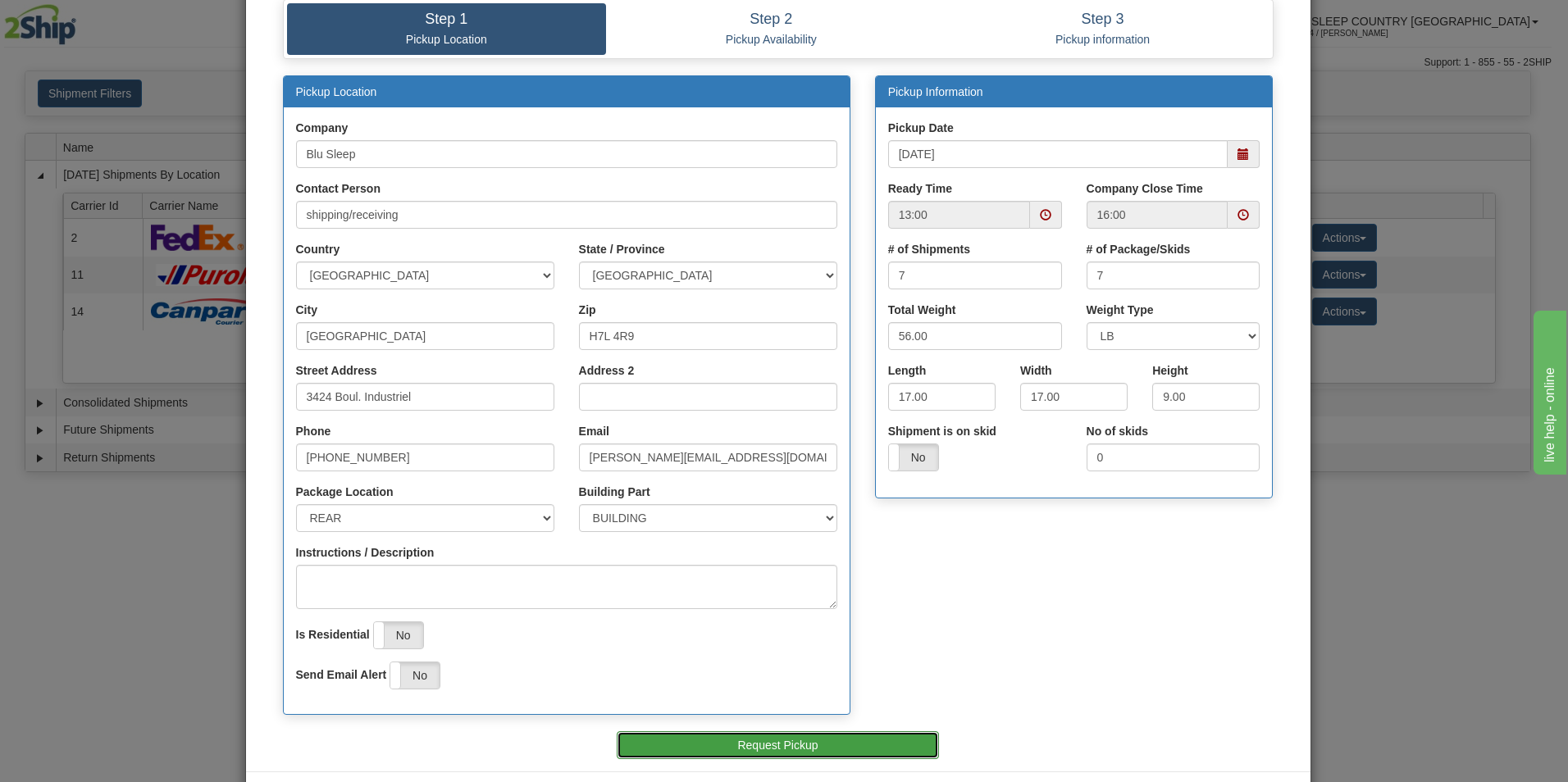
click at [722, 744] on button "Request Pickup" at bounding box center [778, 745] width 323 height 28
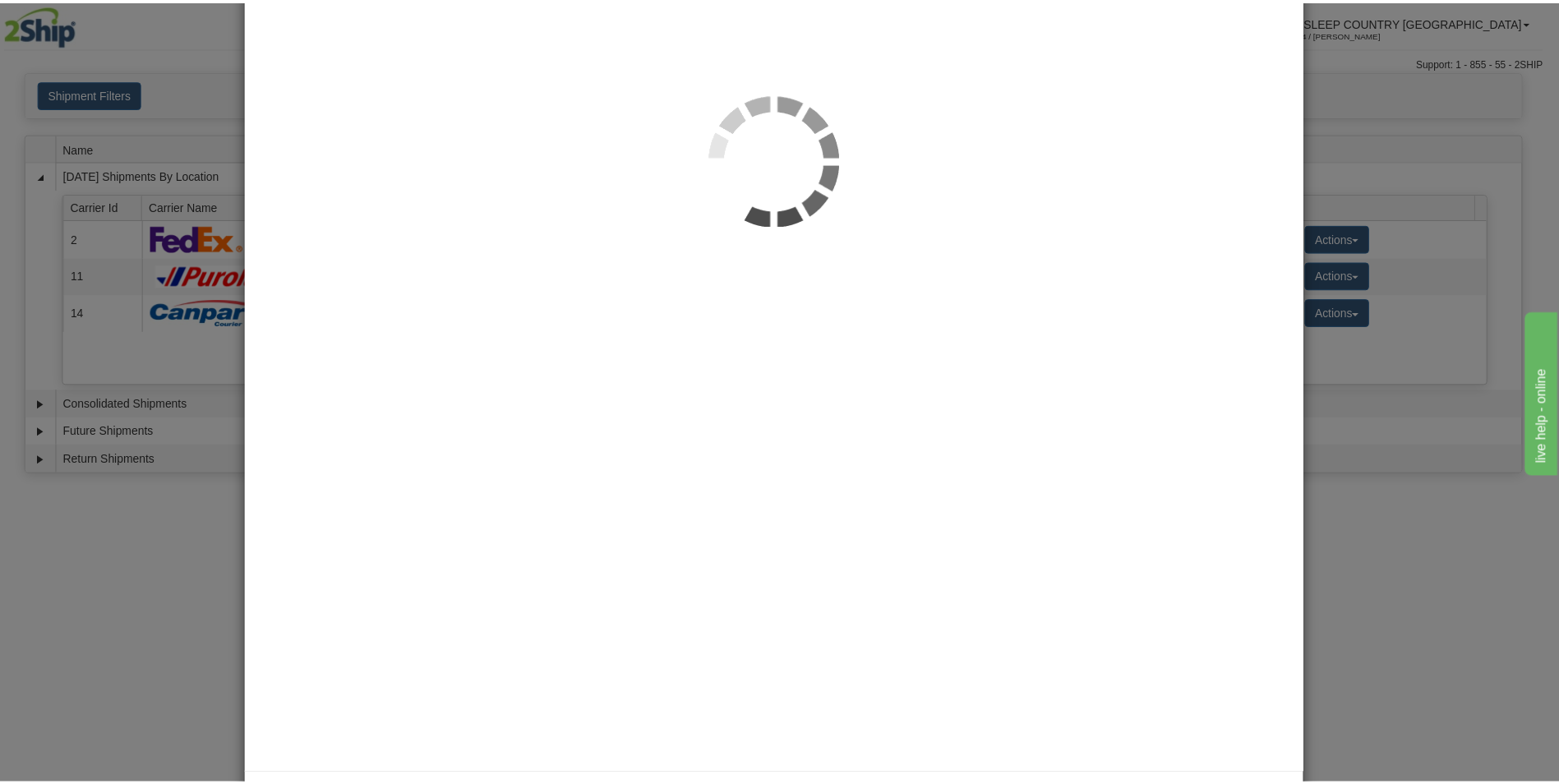
scroll to position [0, 0]
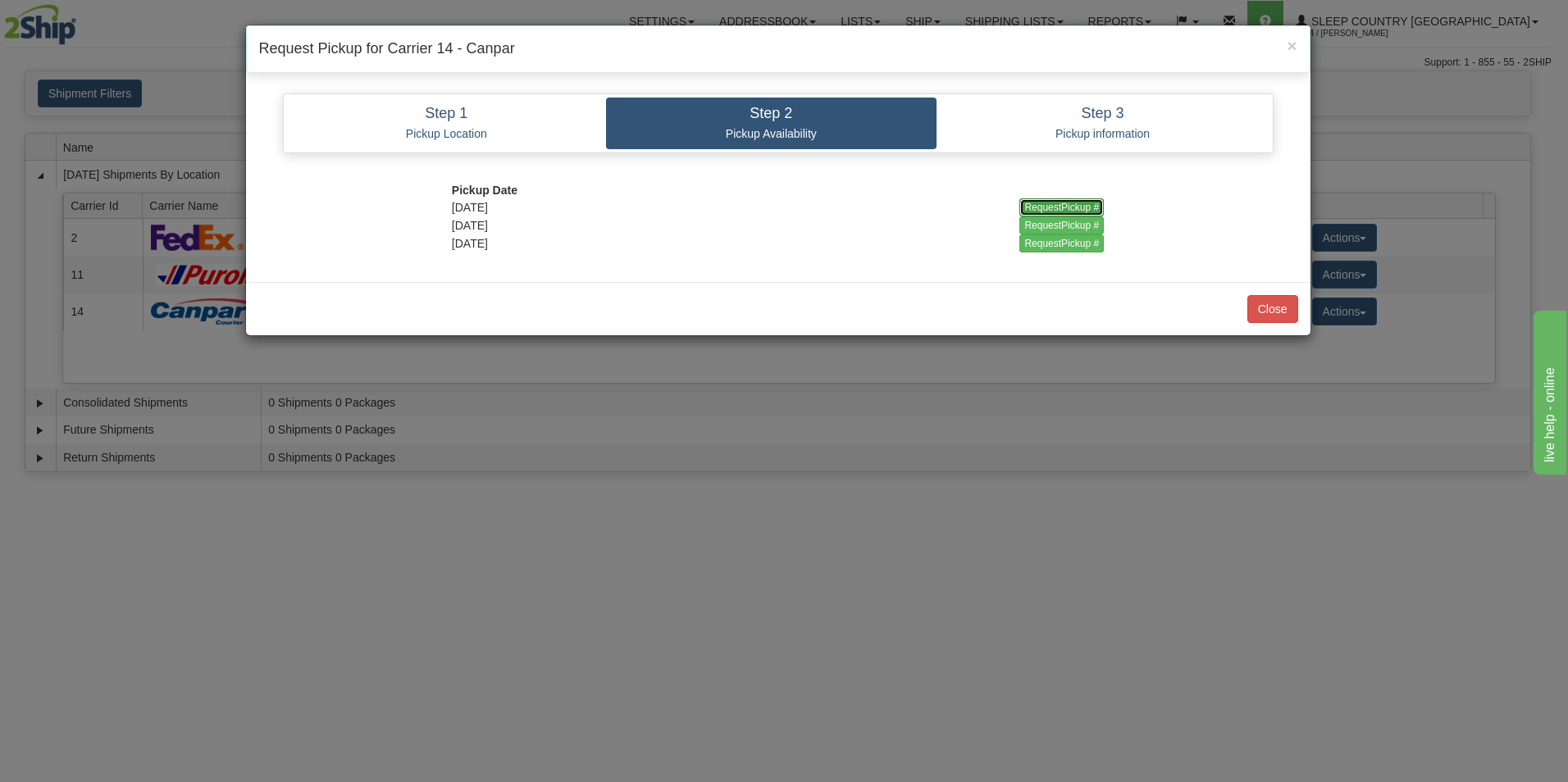
click at [1069, 204] on input "RequestPickup #" at bounding box center [1062, 208] width 85 height 18
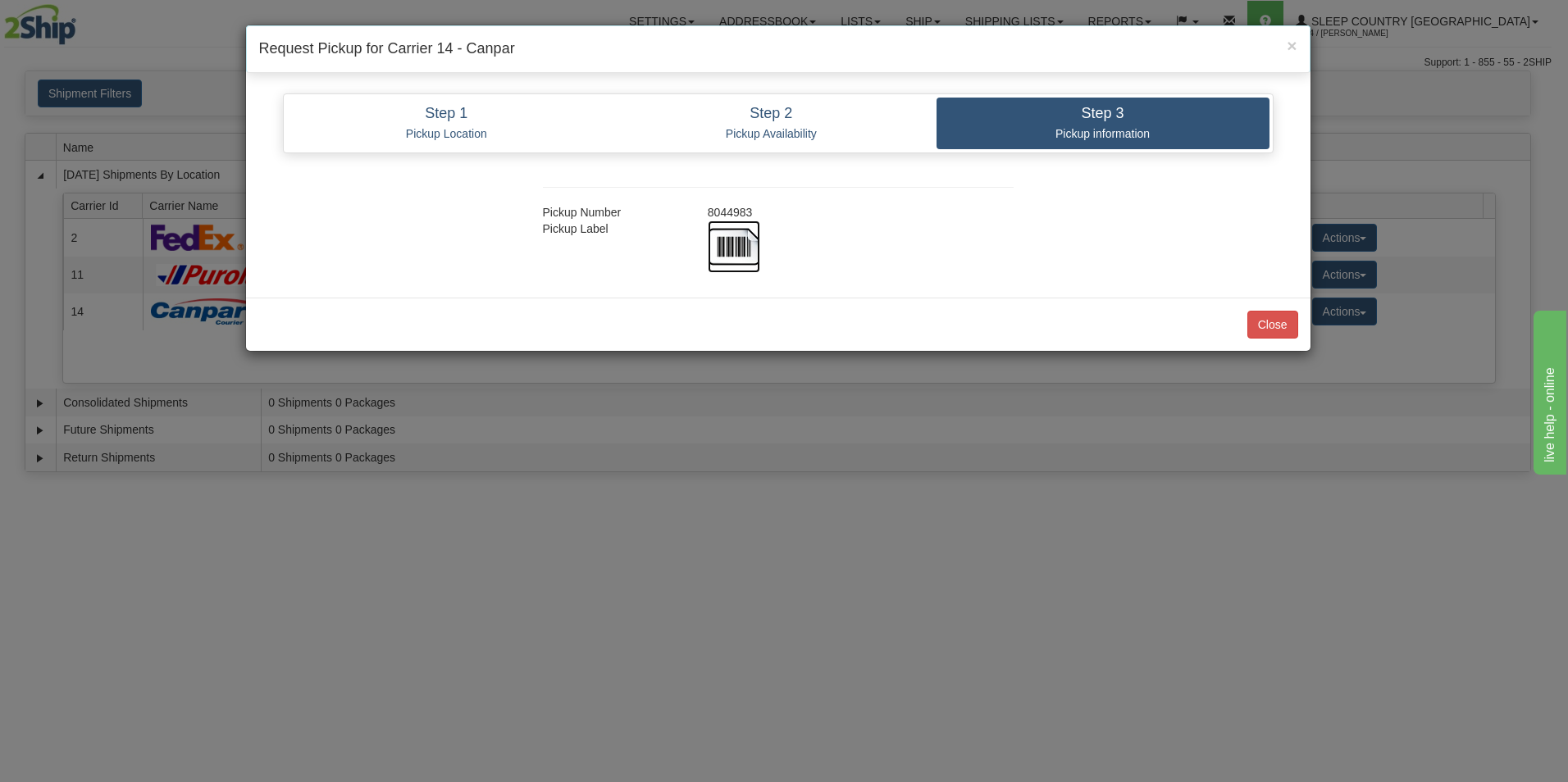
click at [747, 239] on img at bounding box center [733, 246] width 52 height 52
click at [1278, 319] on button "Close" at bounding box center [1272, 324] width 51 height 28
